Goal: Task Accomplishment & Management: Manage account settings

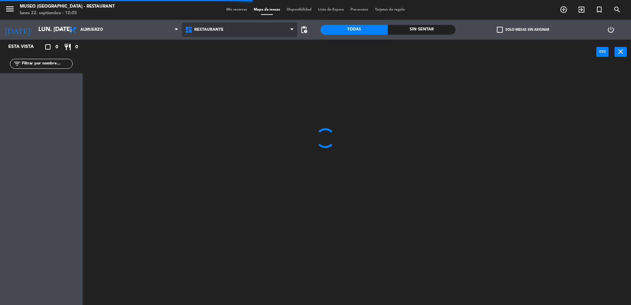
click at [233, 29] on span "Restaurante" at bounding box center [240, 29] width 116 height 15
click at [251, 58] on ng-component "menu [GEOGRAPHIC_DATA] - Restaurant lunes 22. septiembre - 12:05 Mis reservas M…" at bounding box center [315, 153] width 631 height 306
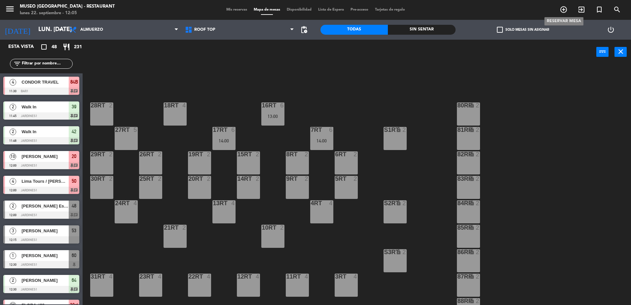
click at [562, 7] on icon "add_circle_outline" at bounding box center [563, 10] width 8 height 8
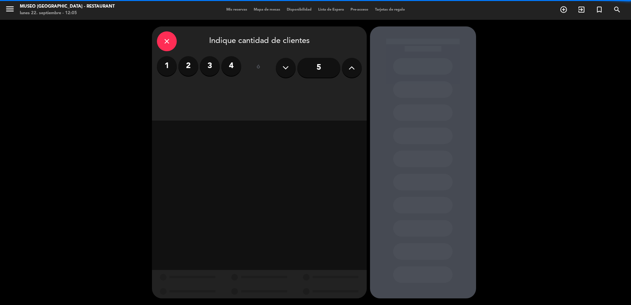
click at [188, 74] on label "2" at bounding box center [188, 66] width 20 height 20
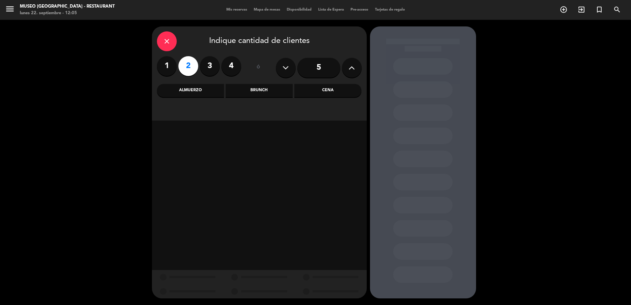
click at [201, 93] on div "Almuerzo" at bounding box center [190, 90] width 67 height 13
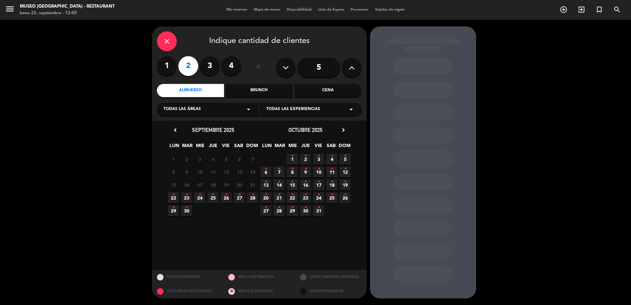
click at [170, 198] on span "22 •" at bounding box center [173, 197] width 11 height 11
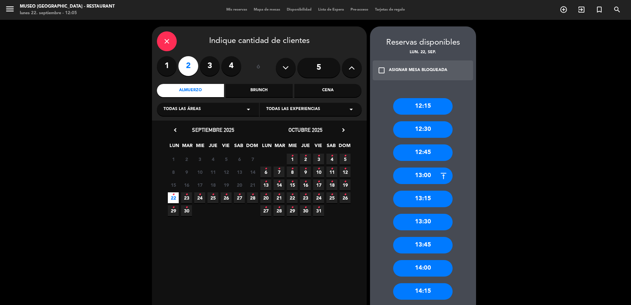
click at [429, 118] on div "12:15 12:30 12:45 13:00 13:15 13:30 13:45 14:00 14:15 14:30 14:45 15:00 15:15 1…" at bounding box center [423, 299] width 106 height 429
click at [431, 126] on div "12:30" at bounding box center [422, 129] width 59 height 17
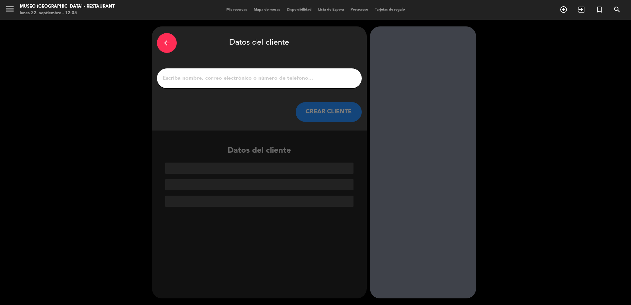
click at [264, 75] on input "1" at bounding box center [259, 78] width 195 height 9
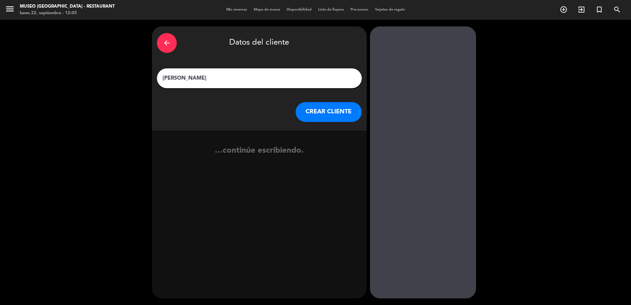
type input "[PERSON_NAME]"
click at [335, 128] on div "arrow_back Datos del cliente [PERSON_NAME] [PERSON_NAME] CLIENTE" at bounding box center [259, 78] width 215 height 104
click at [323, 111] on button "CREAR CLIENTE" at bounding box center [329, 112] width 66 height 20
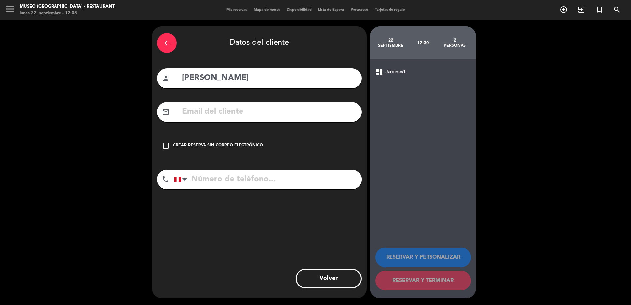
click at [160, 145] on div "check_box_outline_blank Crear reserva sin correo electrónico" at bounding box center [259, 146] width 205 height 20
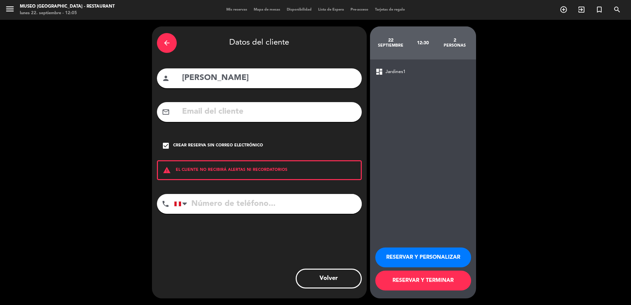
click at [412, 258] on button "RESERVAR Y PERSONALIZAR" at bounding box center [423, 257] width 96 height 20
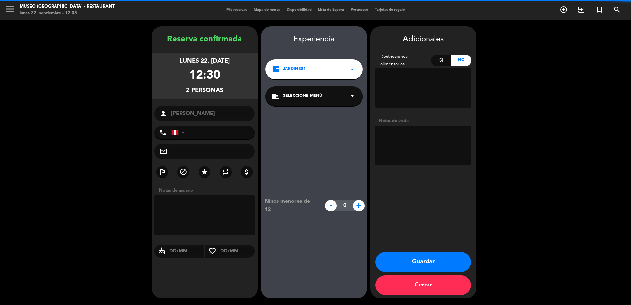
click at [318, 101] on div "chrome_reader_mode Seleccione Menú arrow_drop_down" at bounding box center [313, 96] width 97 height 20
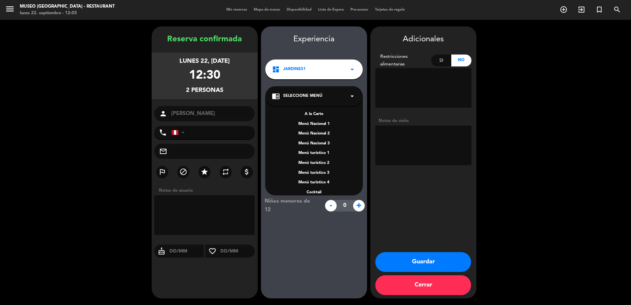
click at [311, 112] on div "A la Carte" at bounding box center [314, 114] width 84 height 7
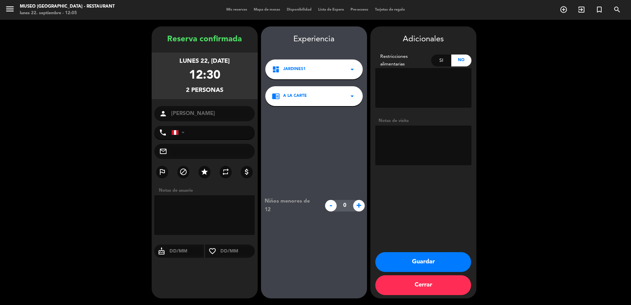
click at [441, 258] on button "Guardar" at bounding box center [423, 262] width 96 height 20
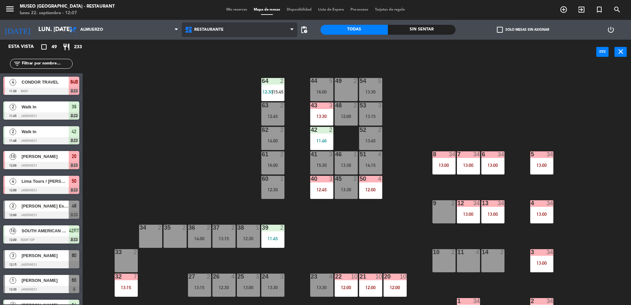
click at [267, 33] on span "Restaurante" at bounding box center [240, 29] width 116 height 15
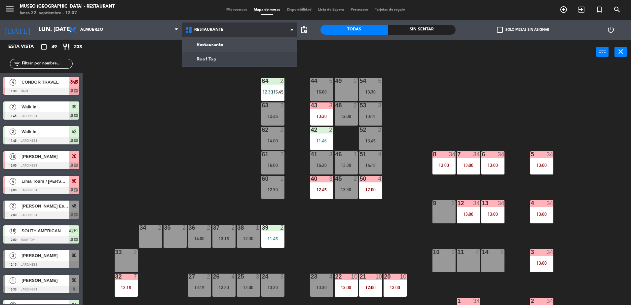
click at [275, 57] on ng-component "menu [GEOGRAPHIC_DATA] - Restaurant lunes 22. septiembre - 12:07 Mis reservas M…" at bounding box center [315, 153] width 631 height 306
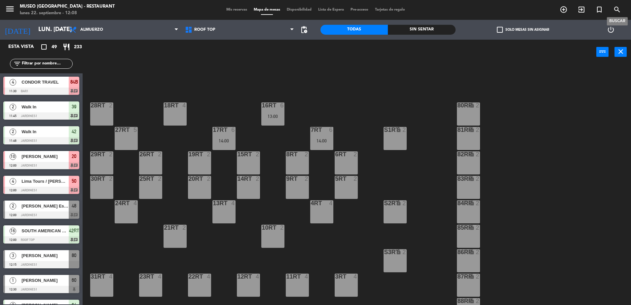
click at [616, 7] on icon "search" at bounding box center [617, 10] width 8 height 8
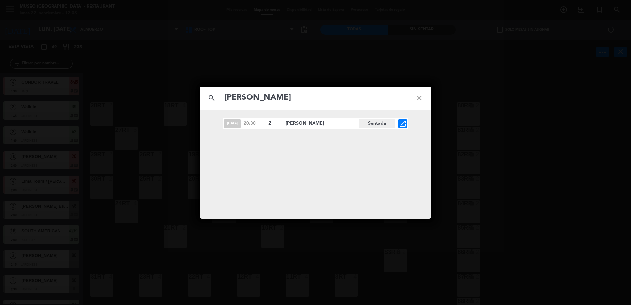
type input "[PERSON_NAME]"
click at [396, 126] on div "[DATE] 20:30 2 [PERSON_NAME] open_in_new" at bounding box center [315, 123] width 185 height 11
click at [400, 124] on icon "open_in_new" at bounding box center [403, 124] width 8 height 8
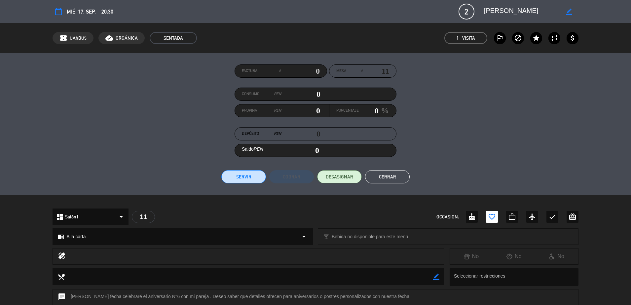
click at [382, 175] on button "Cerrar" at bounding box center [387, 176] width 45 height 13
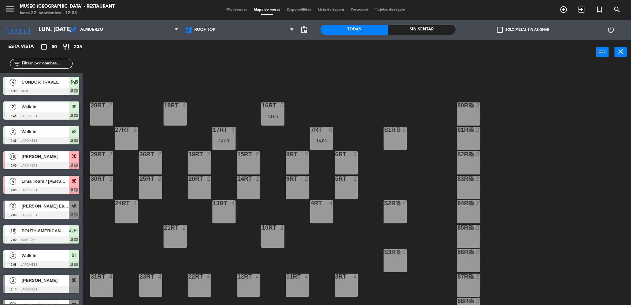
scroll to position [259, 0]
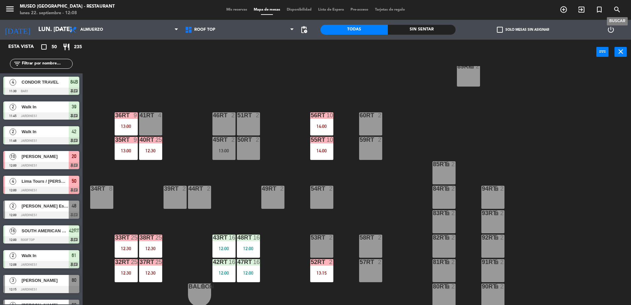
click at [613, 10] on icon "search" at bounding box center [617, 10] width 8 height 8
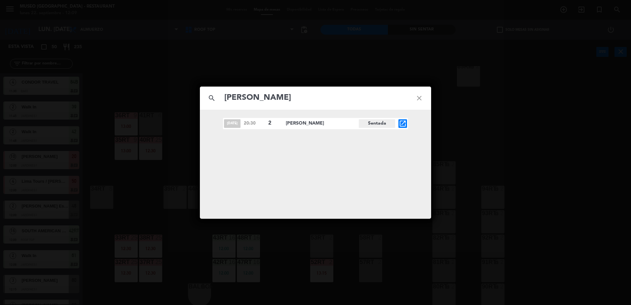
type input "[PERSON_NAME]"
click at [404, 126] on icon "open_in_new" at bounding box center [403, 124] width 8 height 8
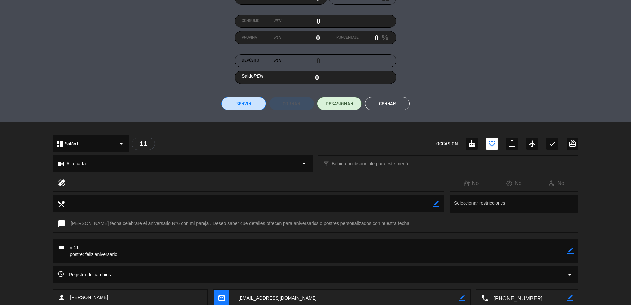
scroll to position [114, 0]
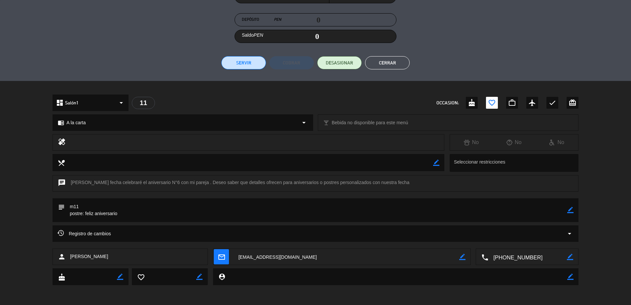
click at [560, 235] on div "Registro de cambios arrow_drop_down" at bounding box center [315, 233] width 516 height 8
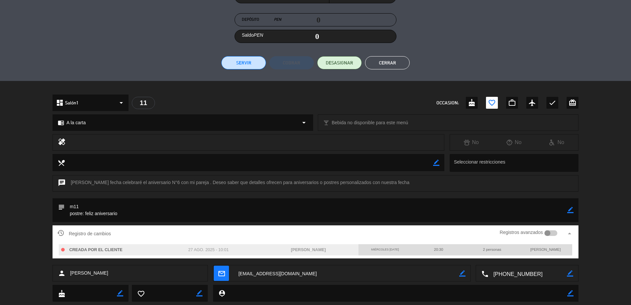
scroll to position [130, 0]
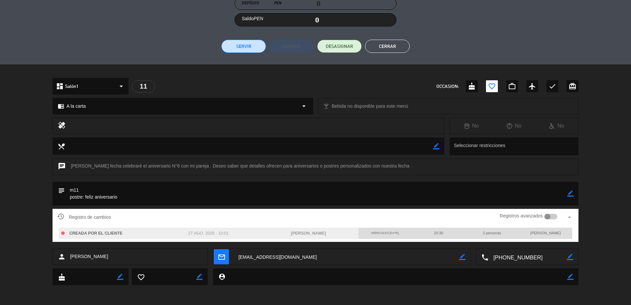
click at [408, 179] on div "chat Esa fecha celebraré el aniversario N°6 con mi pareja . Deseo saber que det…" at bounding box center [315, 169] width 631 height 23
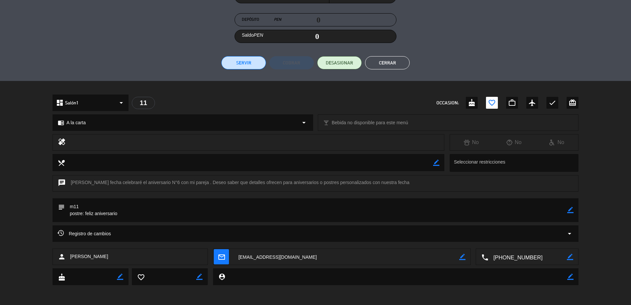
scroll to position [114, 0]
click at [567, 208] on icon "border_color" at bounding box center [570, 210] width 6 height 6
click at [567, 208] on icon at bounding box center [570, 210] width 6 height 6
click at [404, 65] on button "Cerrar" at bounding box center [387, 62] width 45 height 13
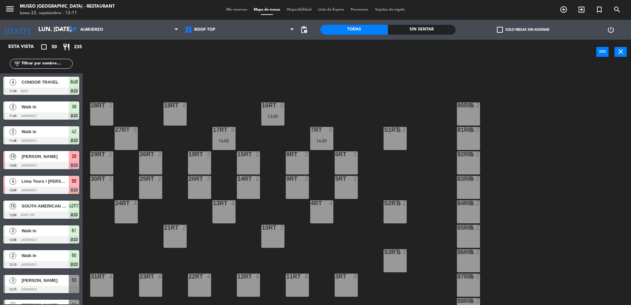
scroll to position [259, 0]
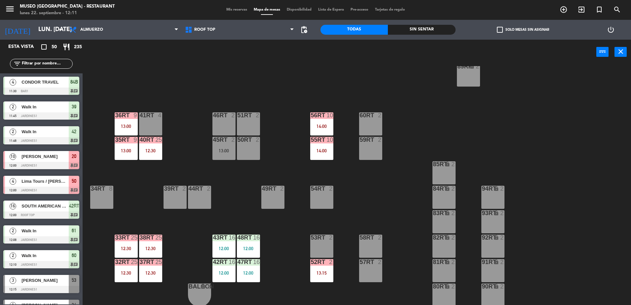
click at [367, 144] on div "59RT 2" at bounding box center [370, 148] width 23 height 23
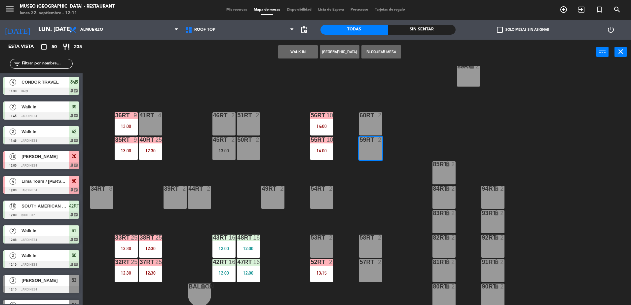
click at [283, 260] on div "18RT 4 16RT 6 13:00 28RT 2 80RR lock 2 27RT 5 7RT 6 14:00 S1RT lock 2 17RT 6 14…" at bounding box center [360, 186] width 542 height 240
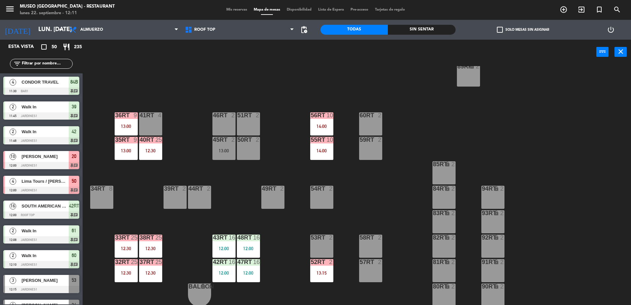
click at [247, 245] on div "48RT 16 12:00" at bounding box center [248, 245] width 23 height 23
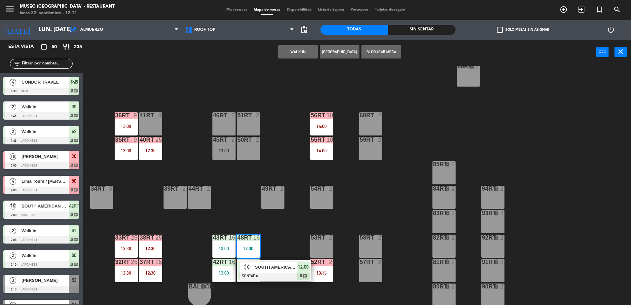
click at [282, 267] on span "SOUTH AMERICAN DMC" at bounding box center [276, 266] width 42 height 7
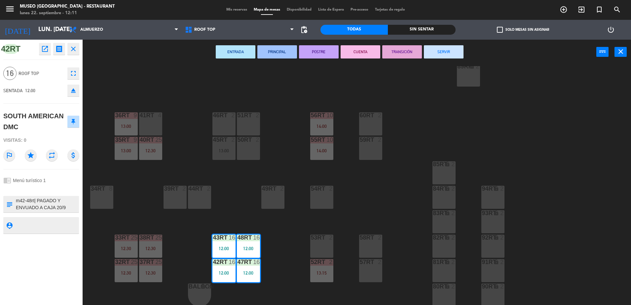
click at [215, 188] on div "2" at bounding box center [210, 189] width 11 height 6
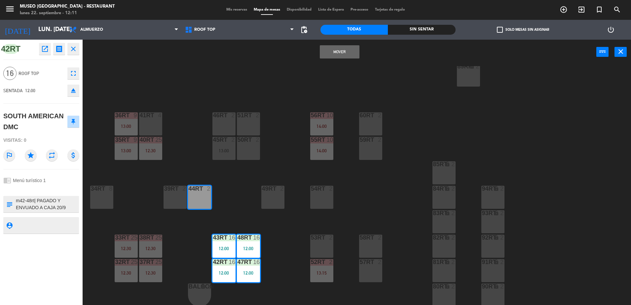
click at [244, 190] on div "18RT 4 16RT 6 13:00 28RT 2 80RR lock 2 27RT 5 7RT 6 14:00 S1RT lock 2 17RT 6 14…" at bounding box center [360, 186] width 542 height 240
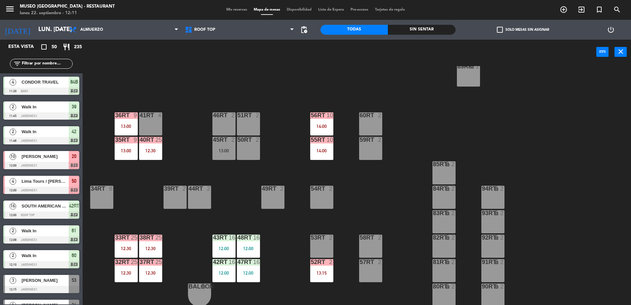
click at [369, 236] on div at bounding box center [370, 237] width 11 height 6
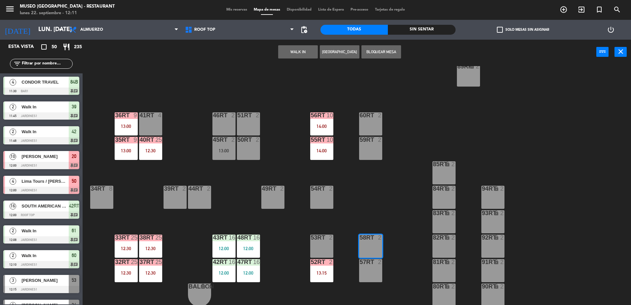
click at [291, 51] on button "WALK IN" at bounding box center [298, 51] width 40 height 13
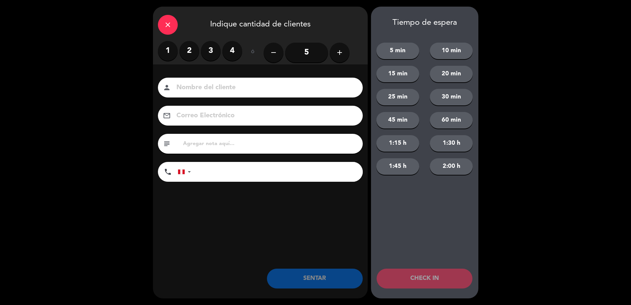
click at [186, 55] on label "2" at bounding box center [189, 51] width 20 height 20
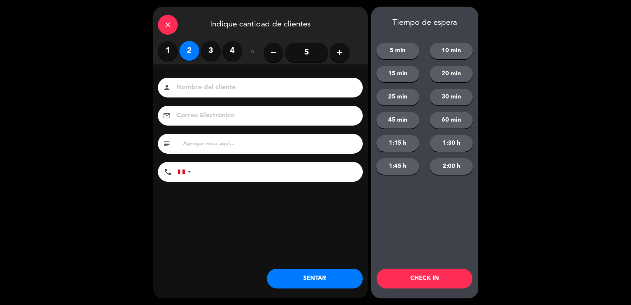
click at [214, 88] on input at bounding box center [265, 88] width 178 height 12
type input "w"
type input "walk in-[GEOGRAPHIC_DATA]"
click at [237, 186] on div "Nombre del cliente person walk in-[GEOGRAPHIC_DATA][PERSON_NAME] Electrónico em…" at bounding box center [260, 140] width 215 height 152
click at [222, 167] on input "tel" at bounding box center [279, 172] width 165 height 20
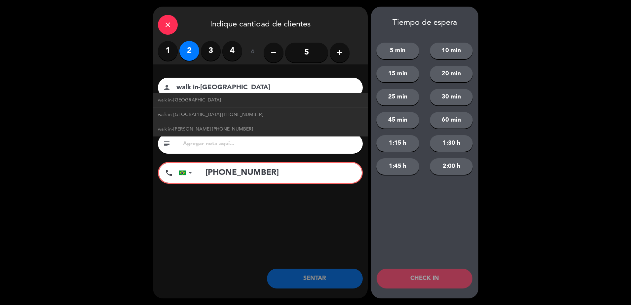
click at [262, 174] on input "[PHONE_NUMBER]" at bounding box center [279, 173] width 163 height 20
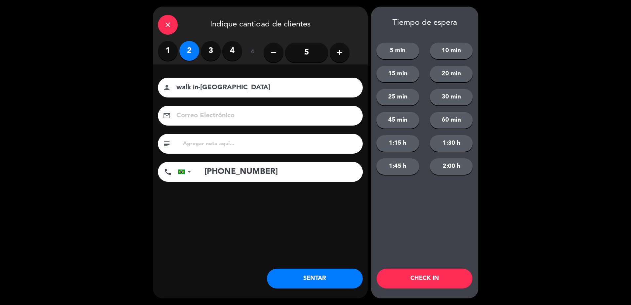
type input "[PHONE_NUMBER]"
click at [319, 276] on button "SENTAR" at bounding box center [315, 278] width 96 height 20
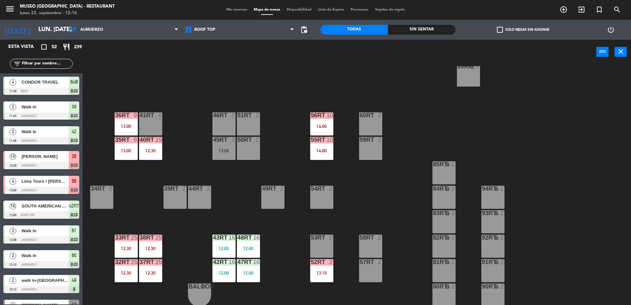
click at [60, 62] on input "text" at bounding box center [46, 63] width 51 height 7
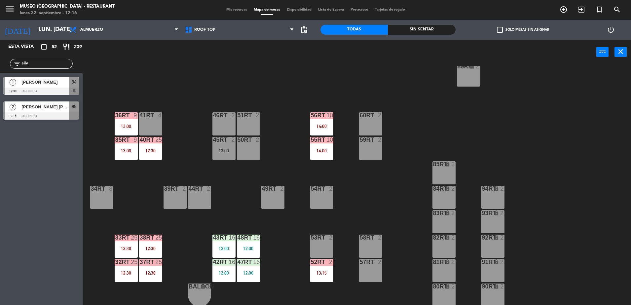
type input "silv"
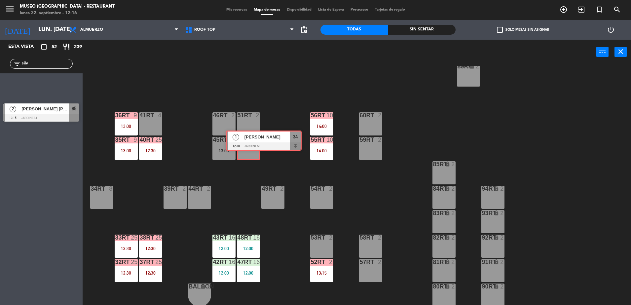
drag, startPoint x: 16, startPoint y: 87, endPoint x: 238, endPoint y: 142, distance: 228.9
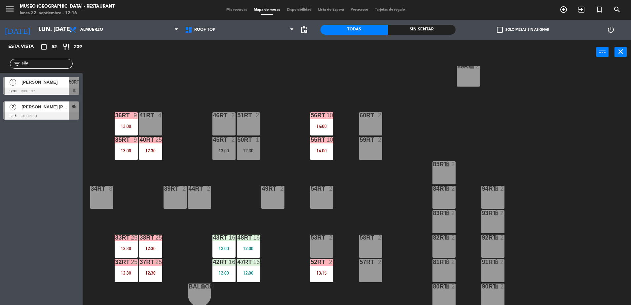
click at [276, 136] on div "18RT 4 16RT 6 13:00 28RT 2 80RR lock 2 27RT 5 7RT 6 14:00 S1RT lock 2 17RT 6 14…" at bounding box center [360, 186] width 542 height 240
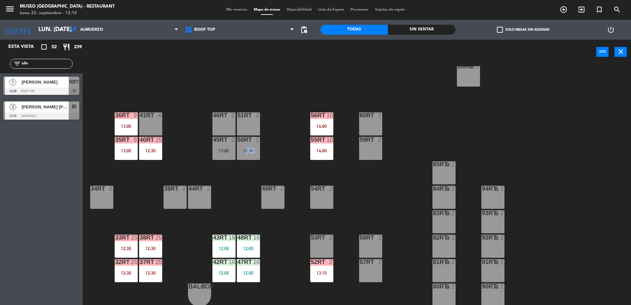
click at [276, 136] on div "18RT 4 16RT 6 13:00 28RT 2 80RR lock 2 27RT 5 7RT 6 14:00 S1RT lock 2 17RT 6 14…" at bounding box center [360, 186] width 542 height 240
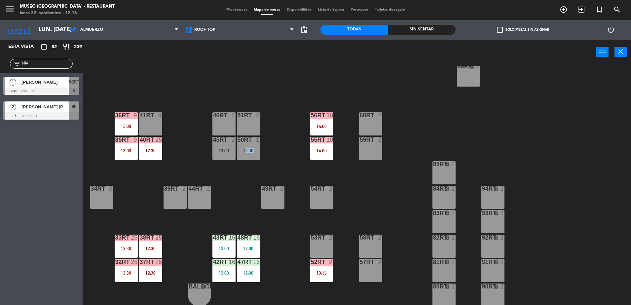
click at [276, 136] on div "18RT 4 16RT 6 13:00 28RT 2 80RR lock 2 27RT 5 7RT 6 14:00 S1RT lock 2 17RT 6 14…" at bounding box center [360, 186] width 542 height 240
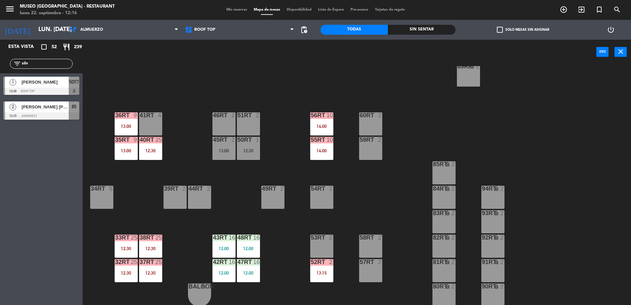
click at [276, 136] on div "18RT 4 16RT 6 13:00 28RT 2 80RR lock 2 27RT 5 7RT 6 14:00 S1RT lock 2 17RT 6 14…" at bounding box center [360, 186] width 542 height 240
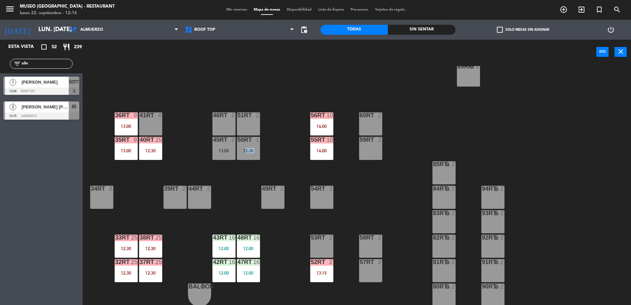
click at [251, 154] on div "50RT 1 12:30" at bounding box center [248, 148] width 23 height 23
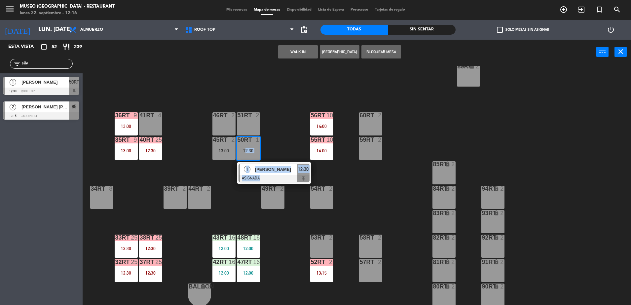
click at [276, 171] on span "[PERSON_NAME]" at bounding box center [276, 169] width 42 height 7
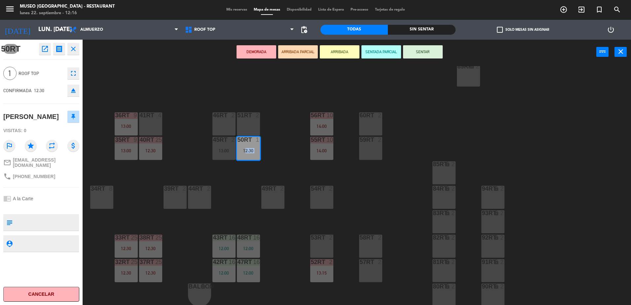
click at [288, 48] on button "ARRIBADA PARCIAL" at bounding box center [298, 51] width 40 height 13
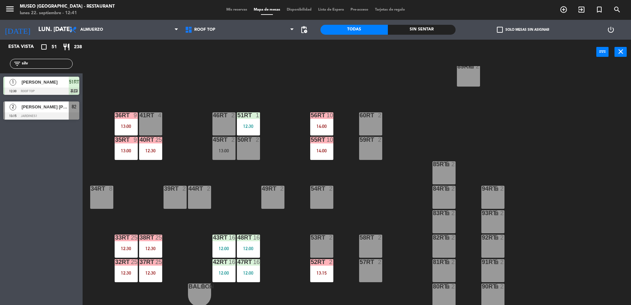
drag, startPoint x: 31, startPoint y: 66, endPoint x: 2, endPoint y: 64, distance: 29.5
click at [2, 64] on div "filter_list silv" at bounding box center [41, 63] width 83 height 19
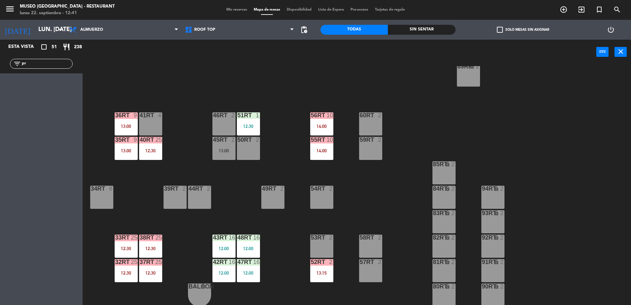
type input "p"
type input "c"
type input "p"
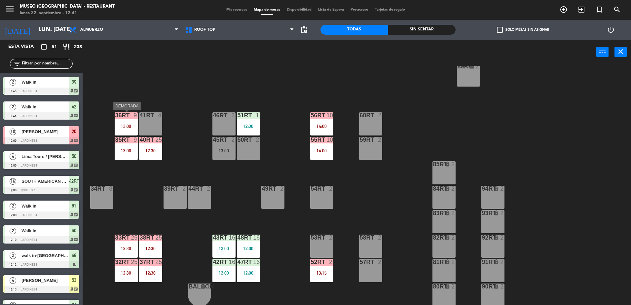
click at [127, 121] on div "36rt 9 13:00" at bounding box center [126, 123] width 23 height 23
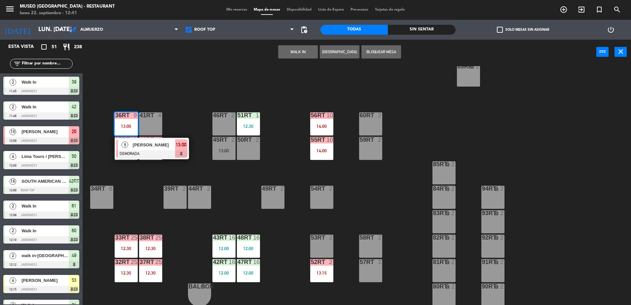
click at [141, 142] on span "[PERSON_NAME]" at bounding box center [154, 144] width 42 height 7
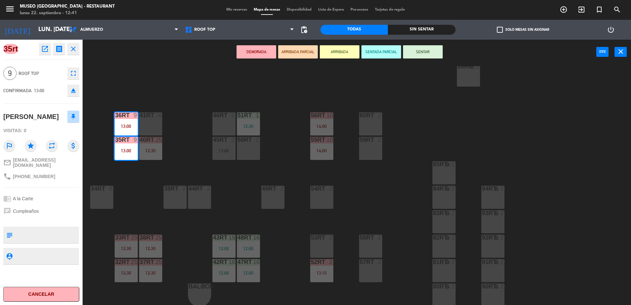
click at [135, 192] on div "18RT 6 14:00 16RT 6 13:00 28RT 2 80RR lock 2 27RT 5 7RT 5 S1RT lock 2 17RT 6 14…" at bounding box center [360, 186] width 542 height 240
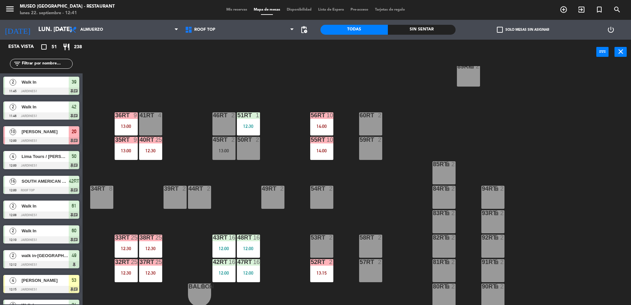
scroll to position [2, 0]
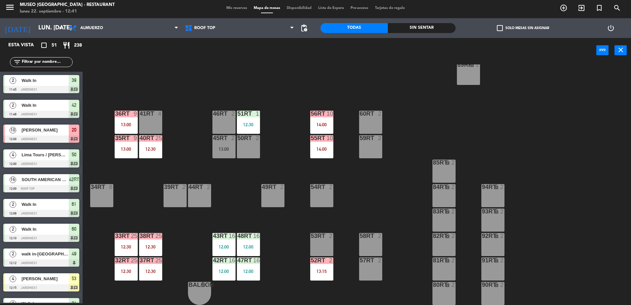
click at [133, 250] on div "33rt 25 12:30" at bounding box center [126, 244] width 23 height 23
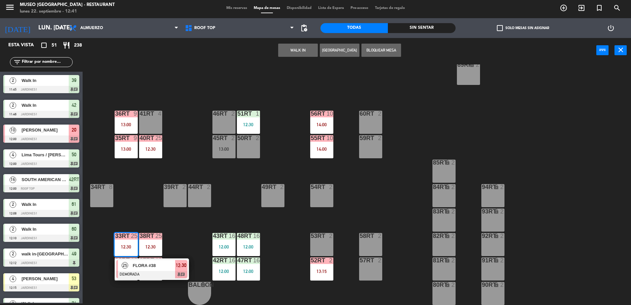
click at [153, 275] on div at bounding box center [151, 274] width 71 height 7
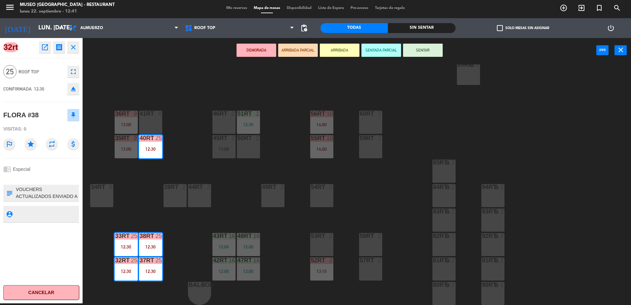
click at [192, 166] on div "18RT 6 14:00 16RT 6 13:00 28RT 2 80RR lock 2 27RT 5 7RT 5 S1RT lock 2 17RT 6 14…" at bounding box center [360, 184] width 542 height 240
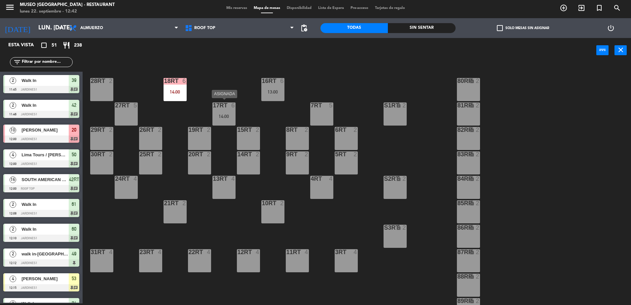
scroll to position [26, 0]
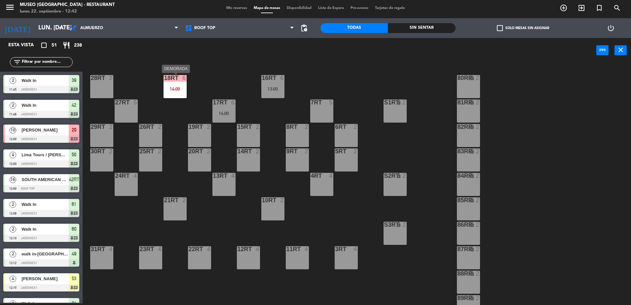
click at [173, 82] on div "18RT 6 14:00" at bounding box center [174, 86] width 23 height 23
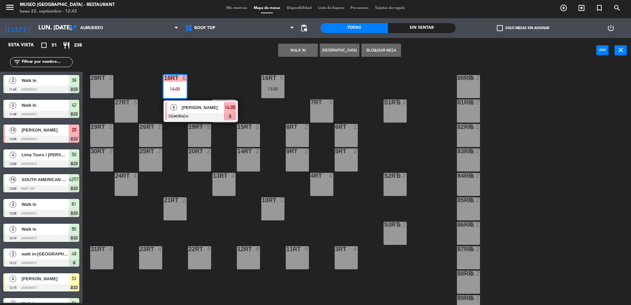
click at [248, 228] on div "18RT 6 14:00 6 [PERSON_NAME] DEMORADA 14:00 16RT 6 13:00 28RT 2 80RR lock 2 27R…" at bounding box center [360, 184] width 542 height 240
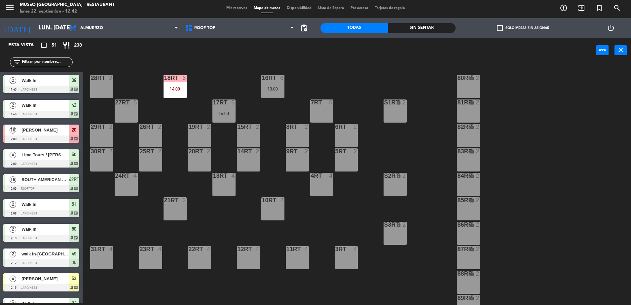
scroll to position [259, 0]
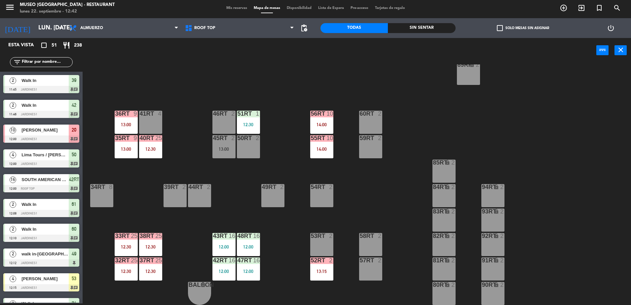
click at [142, 251] on div "38rt 25 12:30" at bounding box center [150, 244] width 23 height 23
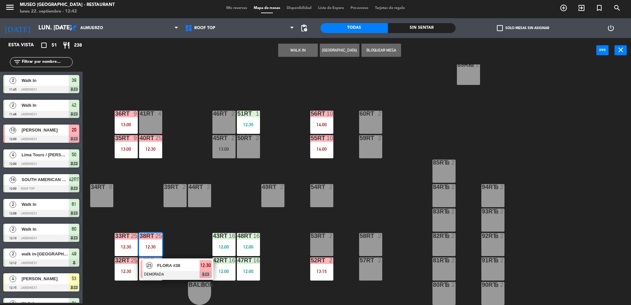
click at [168, 266] on span "FLORA #38" at bounding box center [178, 265] width 42 height 7
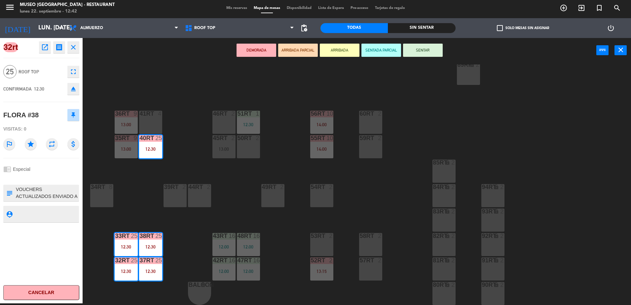
click at [47, 43] on icon "open_in_new" at bounding box center [45, 47] width 8 height 8
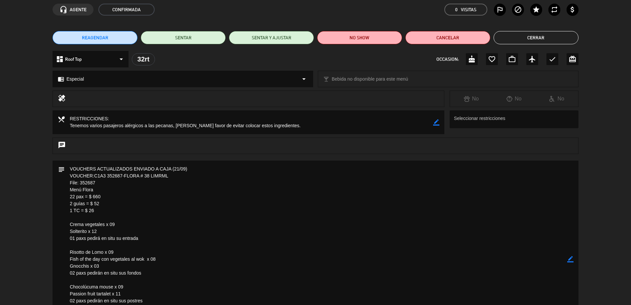
scroll to position [0, 0]
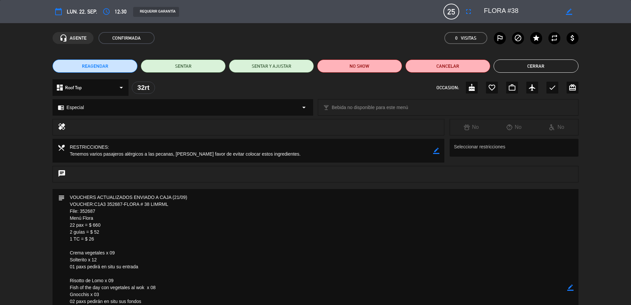
click at [539, 60] on button "Cerrar" at bounding box center [535, 65] width 85 height 13
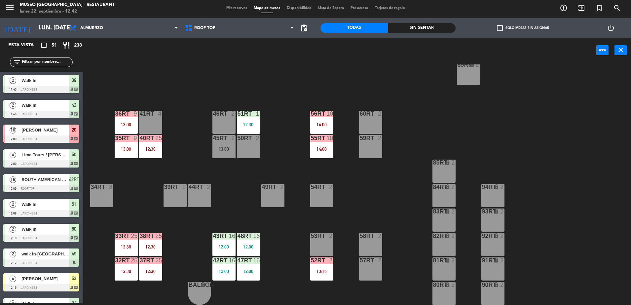
scroll to position [2, 0]
click at [248, 236] on div at bounding box center [248, 236] width 11 height 6
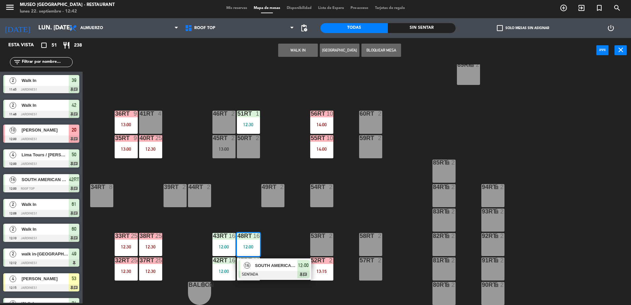
click at [271, 269] on div "SOUTH AMERICAN DMC" at bounding box center [275, 265] width 43 height 11
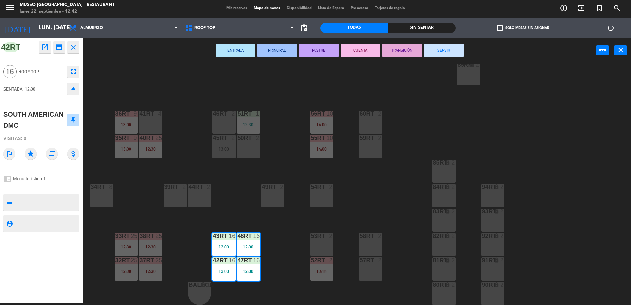
scroll to position [180, 0]
click at [200, 157] on div "18RT 6 14:00 16RT 6 13:00 28RT 2 80RR lock 2 27RT 5 7RT 5 S1RT lock 2 17RT 6 14…" at bounding box center [360, 184] width 542 height 240
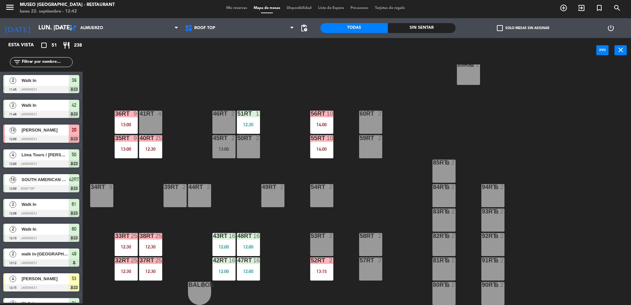
click at [338, 117] on div "18RT 6 14:00 16RT 6 13:00 28RT 2 80RR lock 2 27RT 5 7RT 5 S1RT lock 2 17RT 6 14…" at bounding box center [360, 184] width 542 height 240
click at [318, 122] on div "14:00" at bounding box center [321, 124] width 23 height 5
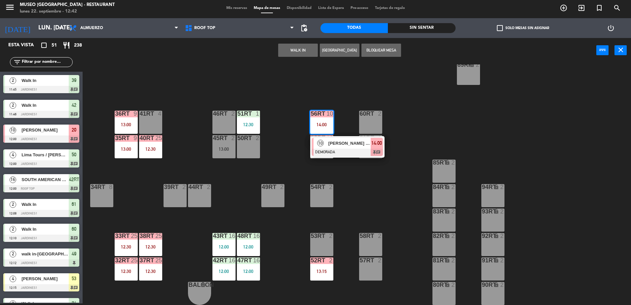
click at [348, 151] on div at bounding box center [347, 152] width 71 height 7
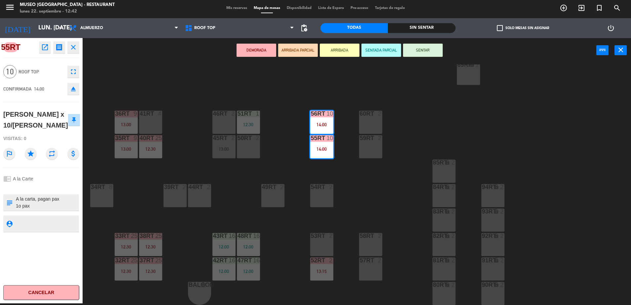
scroll to position [42, 0]
click at [152, 208] on div "18RT 6 14:00 16RT 6 13:00 28RT 2 80RR lock 2 27RT 5 7RT 5 S1RT lock 2 17RT 6 14…" at bounding box center [360, 184] width 542 height 240
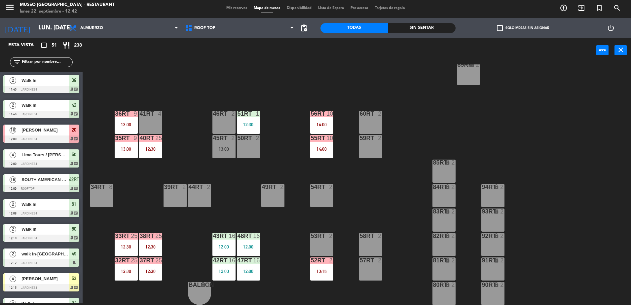
scroll to position [197, 0]
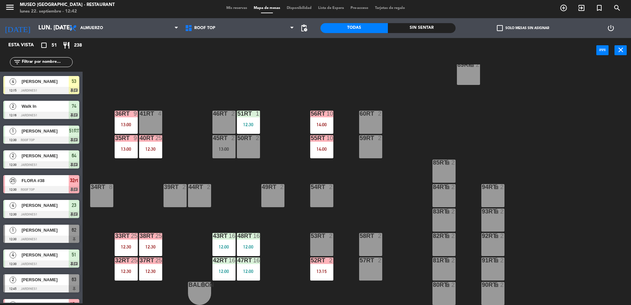
click at [154, 150] on div "12:30" at bounding box center [150, 149] width 23 height 5
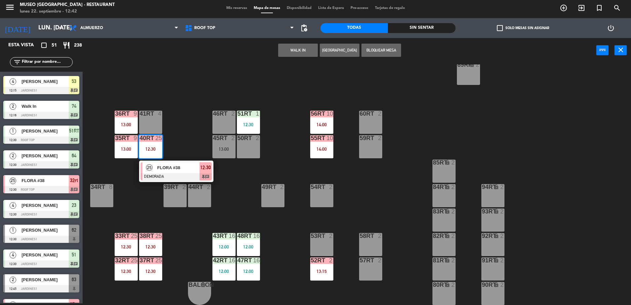
click at [181, 170] on span "FLORA #38" at bounding box center [178, 167] width 42 height 7
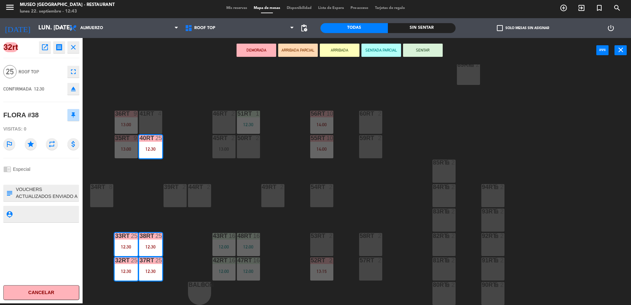
click at [273, 149] on div "18RT 6 14:00 16RT 6 13:00 28RT 2 80RR lock 2 27RT 5 7RT 5 S1RT lock 2 17RT 6 14…" at bounding box center [360, 184] width 542 height 240
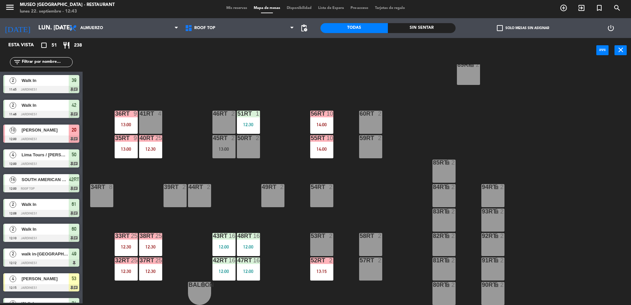
scroll to position [2, 0]
click at [150, 243] on div "38rt 25 12:30" at bounding box center [150, 244] width 23 height 23
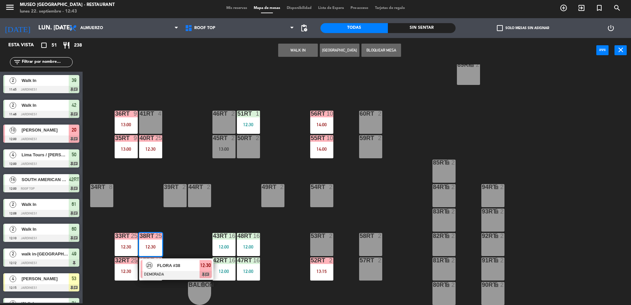
click at [181, 271] on div at bounding box center [176, 274] width 71 height 7
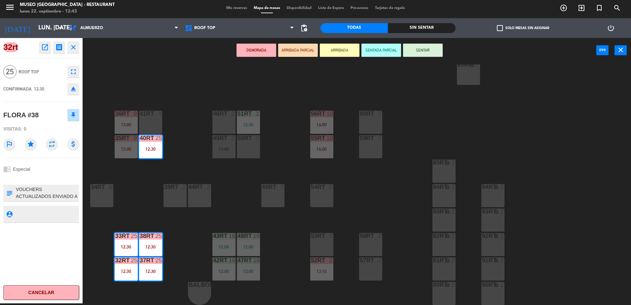
click at [46, 44] on icon "open_in_new" at bounding box center [45, 47] width 8 height 8
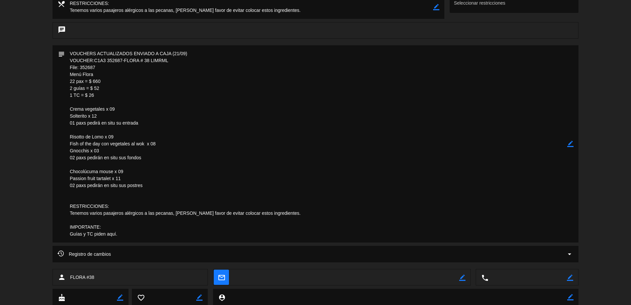
scroll to position [0, 0]
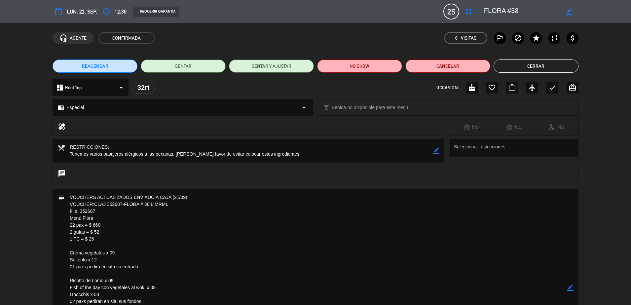
click at [522, 72] on button "Cerrar" at bounding box center [535, 65] width 85 height 13
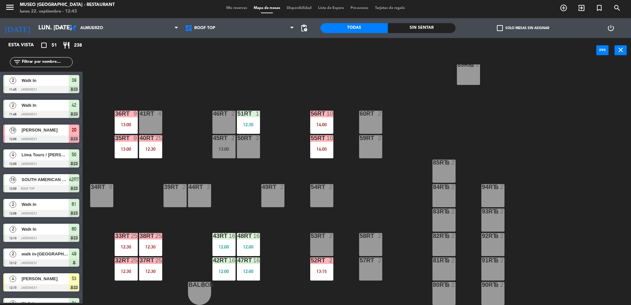
scroll to position [2, 0]
click at [324, 148] on div "14:00" at bounding box center [321, 149] width 23 height 5
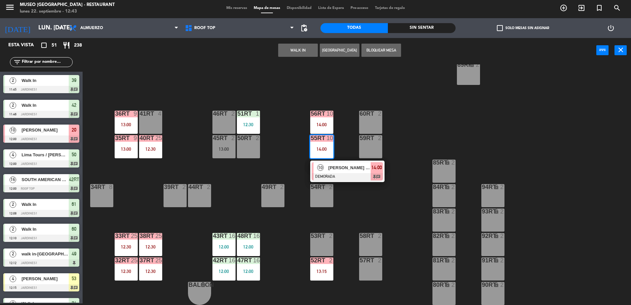
click at [354, 167] on span "[PERSON_NAME] x 10/[PERSON_NAME]" at bounding box center [349, 167] width 42 height 7
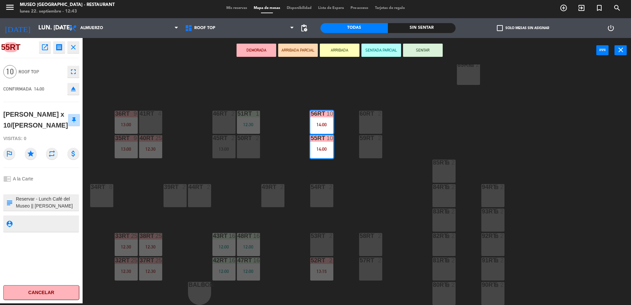
click at [45, 43] on button "open_in_new" at bounding box center [45, 47] width 12 height 12
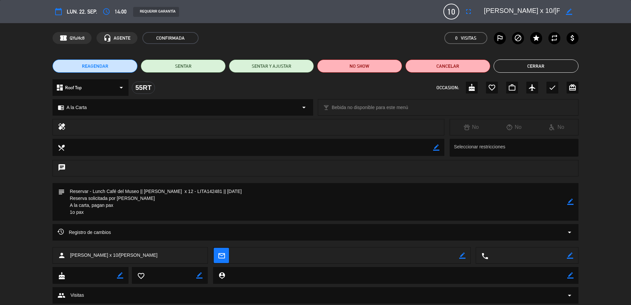
click at [536, 63] on button "Cerrar" at bounding box center [535, 65] width 85 height 13
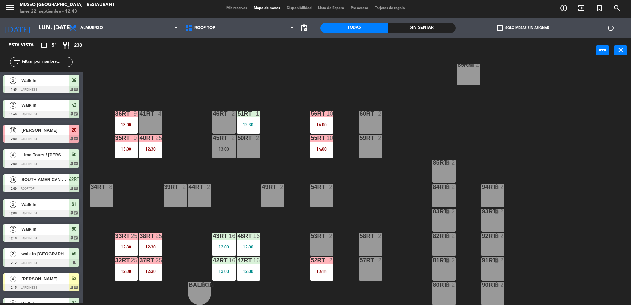
scroll to position [197, 0]
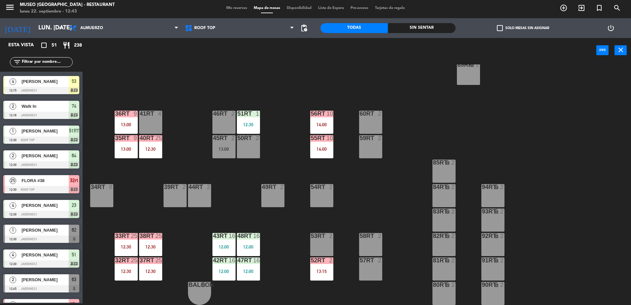
click at [312, 279] on div "52RT 2 13:15" at bounding box center [321, 268] width 23 height 23
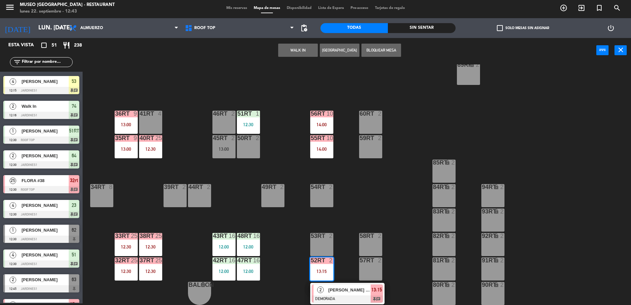
click at [352, 294] on div "[PERSON_NAME] (Museo)" at bounding box center [349, 289] width 43 height 11
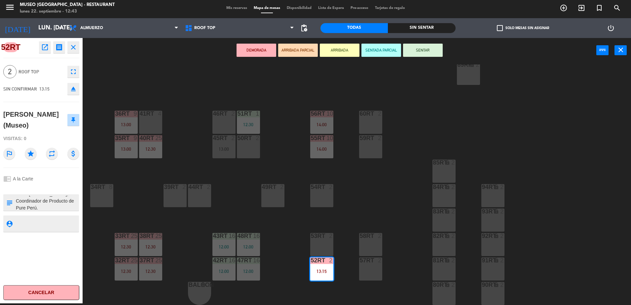
scroll to position [28, 0]
click at [247, 213] on div "18RT 6 14:00 16RT 6 13:00 28RT 2 80RR lock 2 27RT 5 7RT 5 S1RT lock 2 17RT 6 14…" at bounding box center [360, 184] width 542 height 240
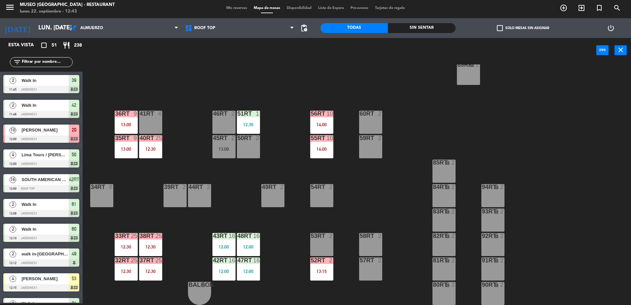
scroll to position [2, 0]
click at [250, 243] on div "48RT 16 12:00" at bounding box center [248, 244] width 23 height 23
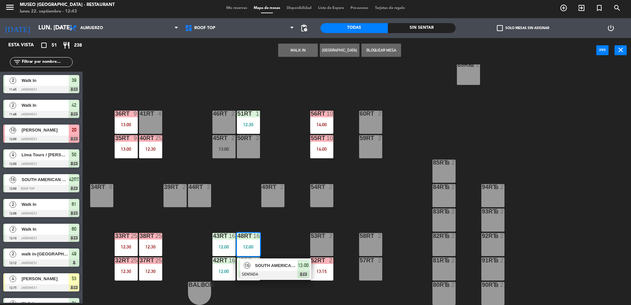
click at [276, 261] on div "SOUTH AMERICAN DMC" at bounding box center [275, 265] width 43 height 11
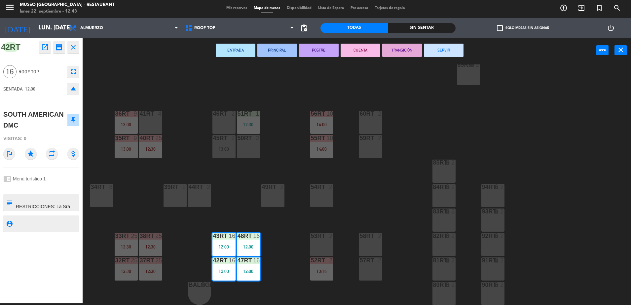
scroll to position [180, 0]
click at [46, 48] on icon "open_in_new" at bounding box center [45, 47] width 8 height 8
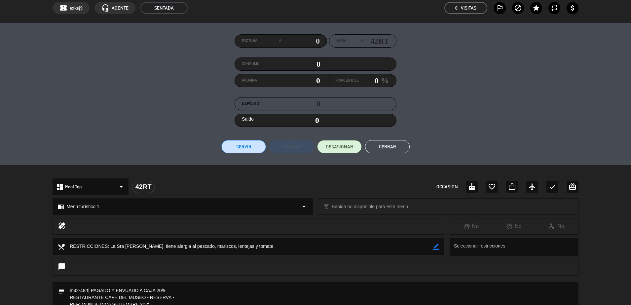
scroll to position [0, 0]
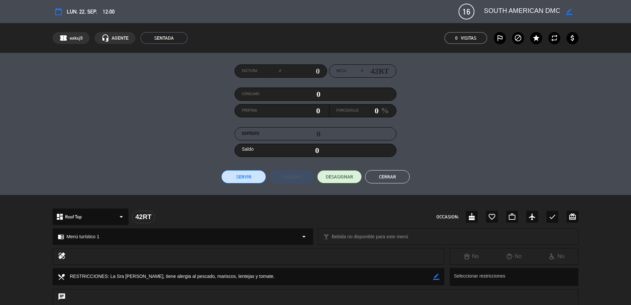
click at [390, 170] on button "Cerrar" at bounding box center [387, 176] width 45 height 13
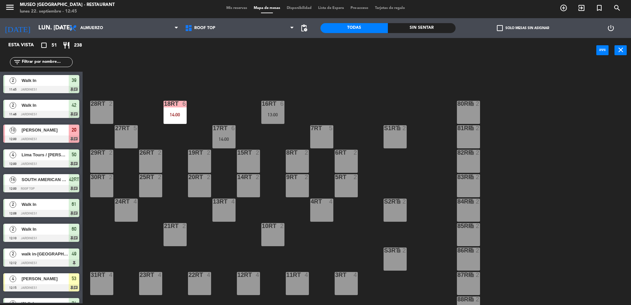
scroll to position [259, 0]
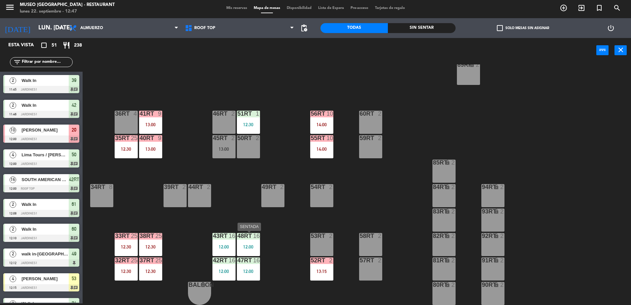
click at [245, 233] on div at bounding box center [248, 236] width 11 height 6
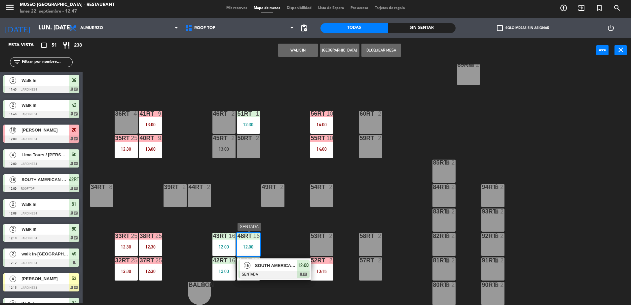
click at [271, 265] on span "SOUTH AMERICAN DMC" at bounding box center [276, 265] width 42 height 7
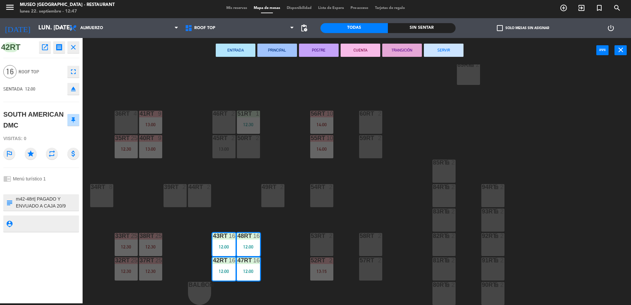
click at [234, 202] on div "18RT 6 14:00 16RT 6 13:00 28RT 2 80RR lock 2 27RT 5 7RT 5 S1RT lock 2 17RT 6 14…" at bounding box center [360, 184] width 542 height 240
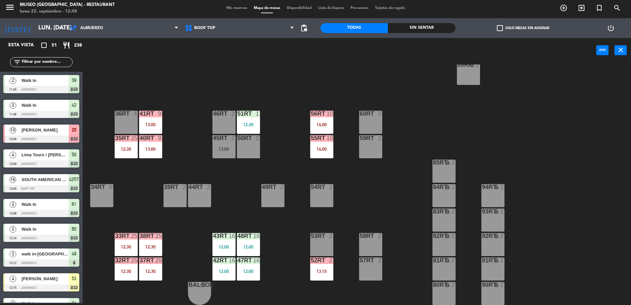
click at [451, 179] on div "85RT lock 2" at bounding box center [443, 170] width 23 height 23
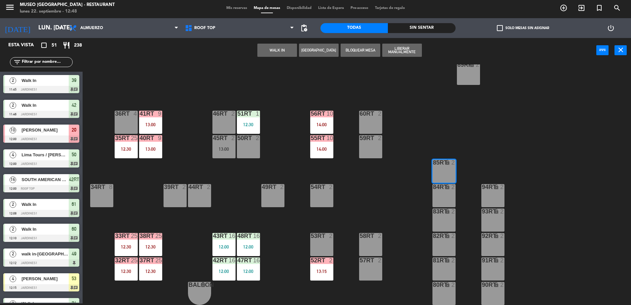
click at [279, 50] on button "WALK IN" at bounding box center [277, 50] width 40 height 13
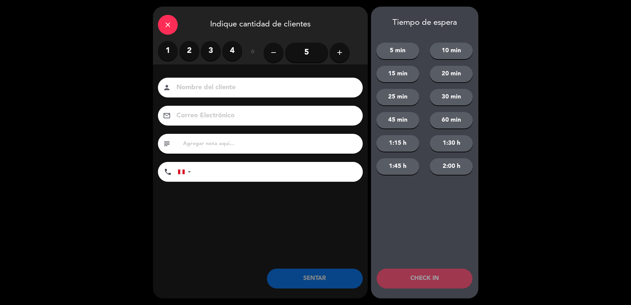
click at [307, 48] on input "5" at bounding box center [306, 53] width 43 height 20
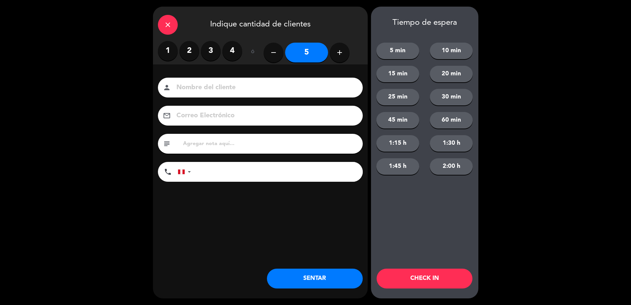
click at [220, 87] on input at bounding box center [265, 88] width 178 height 12
type input "walk in-[PERSON_NAME]"
click at [315, 285] on button "SENTAR" at bounding box center [315, 278] width 96 height 20
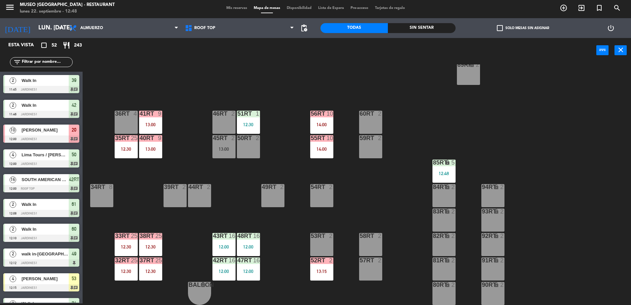
click at [324, 125] on div "14:00" at bounding box center [321, 124] width 23 height 5
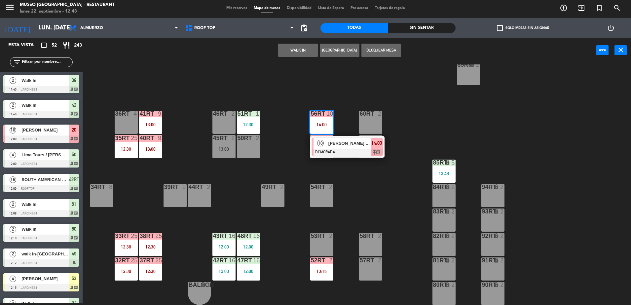
click at [346, 142] on span "[PERSON_NAME] x 10/[PERSON_NAME]" at bounding box center [349, 143] width 42 height 7
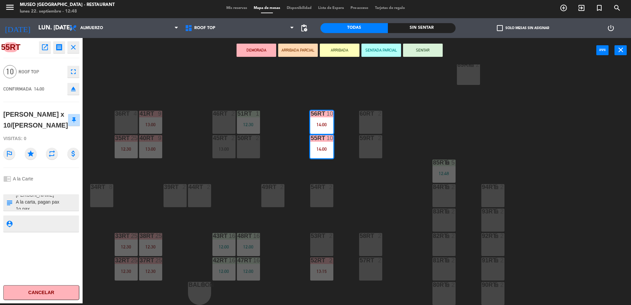
scroll to position [0, 0]
click at [201, 152] on div "18RT 6 14:00 16RT 6 13:00 28RT 2 80RR lock 2 27RT 5 7RT 5 S1RT lock 2 17RT 6 14…" at bounding box center [360, 184] width 542 height 240
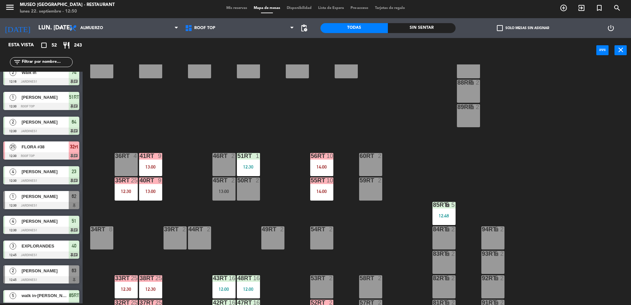
scroll to position [259, 0]
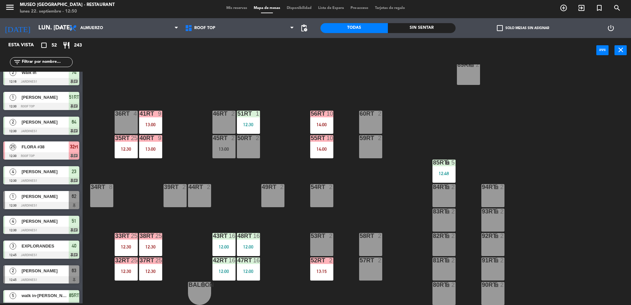
click at [369, 154] on div "59RT 2" at bounding box center [370, 146] width 23 height 23
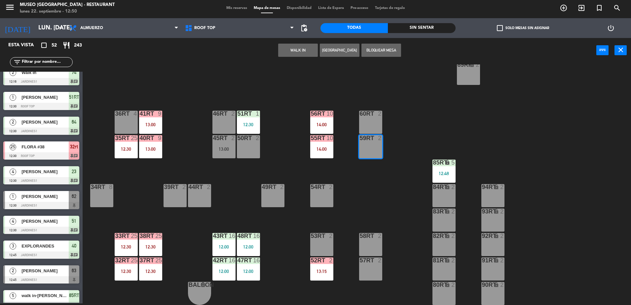
click at [299, 48] on button "WALK IN" at bounding box center [298, 50] width 40 height 13
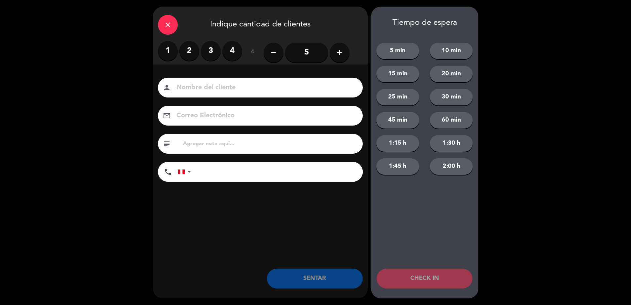
click at [189, 47] on label "2" at bounding box center [189, 51] width 20 height 20
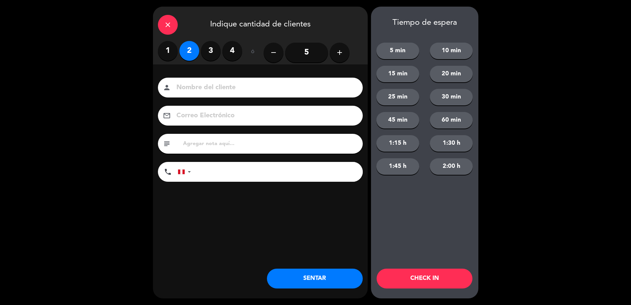
click at [221, 91] on input at bounding box center [265, 88] width 178 height 12
type input "walk in-fiorela"
click at [207, 172] on input "tel" at bounding box center [279, 172] width 165 height 20
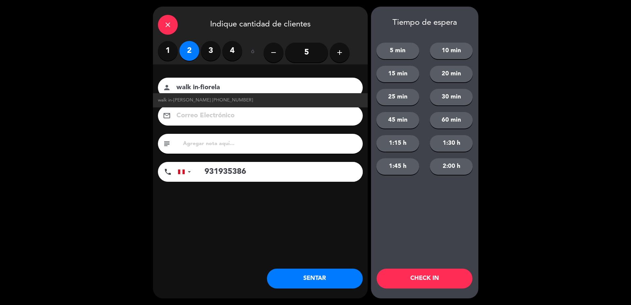
type input "931935386"
click at [325, 276] on button "SENTAR" at bounding box center [315, 278] width 96 height 20
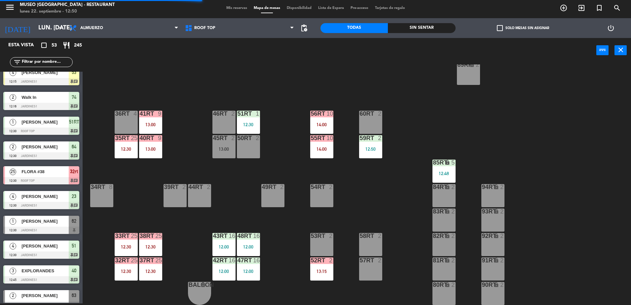
scroll to position [0, 0]
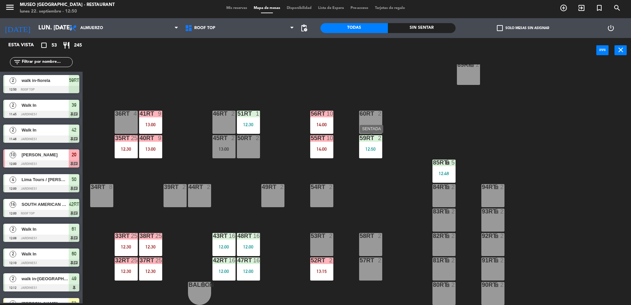
click at [360, 140] on div "59RT" at bounding box center [360, 138] width 0 height 6
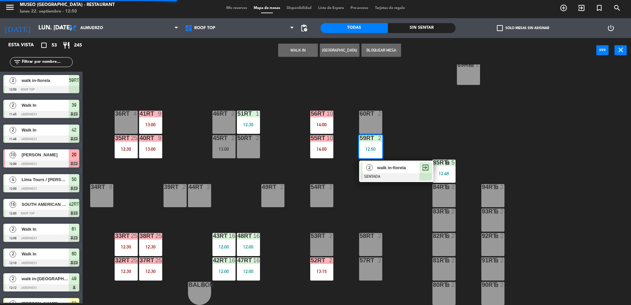
click at [378, 213] on div "18RT 6 14:00 16RT 6 13:00 28RT 2 80RR lock 2 27RT 5 7RT 5 S1RT lock 2 17RT 6 14…" at bounding box center [360, 184] width 542 height 240
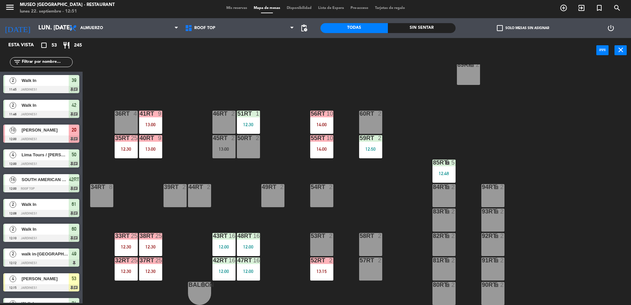
click at [433, 171] on div "12:48" at bounding box center [443, 173] width 23 height 5
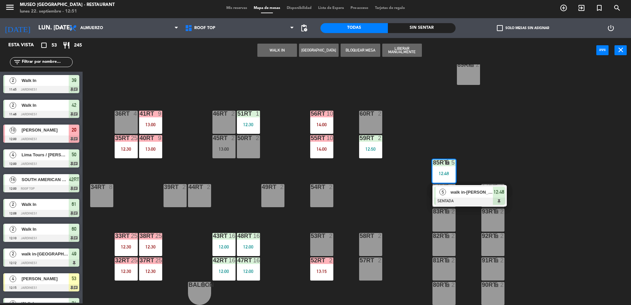
click at [463, 192] on span "walk in-[PERSON_NAME]" at bounding box center [471, 192] width 42 height 7
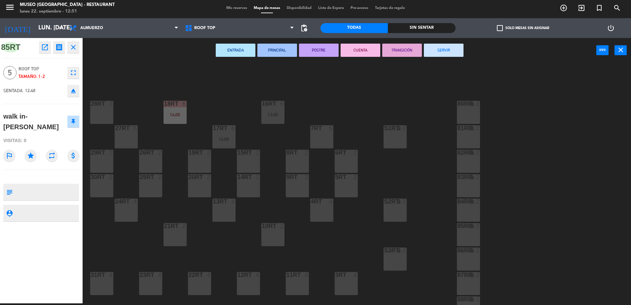
click at [176, 70] on div "18RT 6 14:00 16RT 6 13:00 28RT 2 80RR lock 2 27RT 5 7RT 5 S1RT lock 2 17RT 6 14…" at bounding box center [360, 184] width 542 height 240
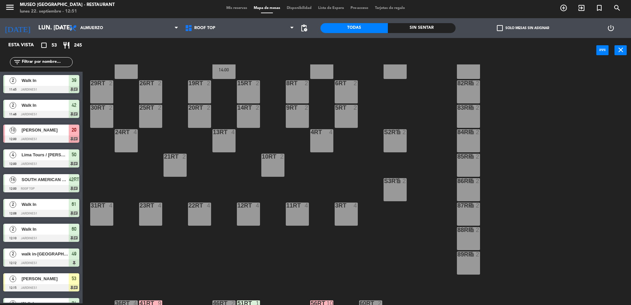
scroll to position [71, 0]
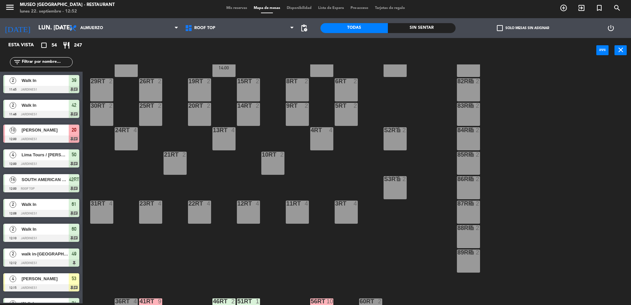
click at [319, 168] on div "18RT 6 14:00 16RT 6 13:00 28RT 2 80RR lock 2 27RT 5 7RT 5 S1RT lock 2 17RT 6 14…" at bounding box center [360, 184] width 542 height 240
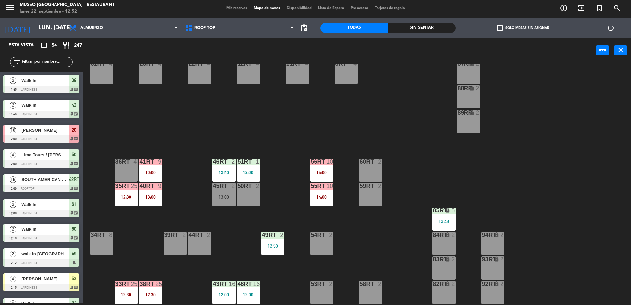
scroll to position [259, 0]
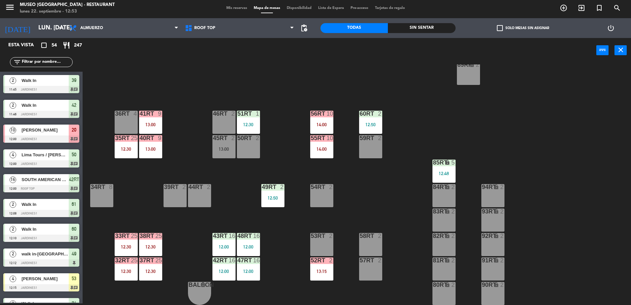
click at [153, 243] on div "38rt 25 12:30" at bounding box center [150, 244] width 23 height 23
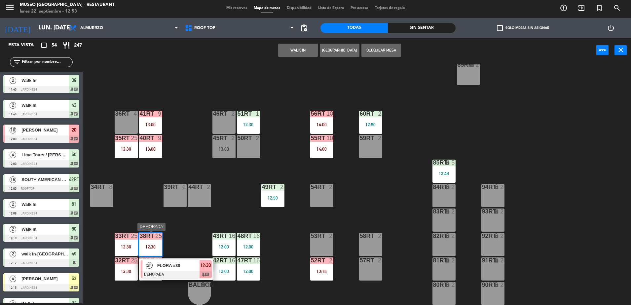
click at [181, 269] on div "FLORA #38" at bounding box center [178, 265] width 43 height 11
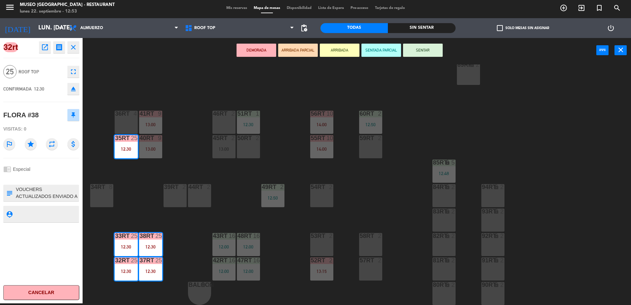
click at [44, 47] on icon "open_in_new" at bounding box center [45, 47] width 8 height 8
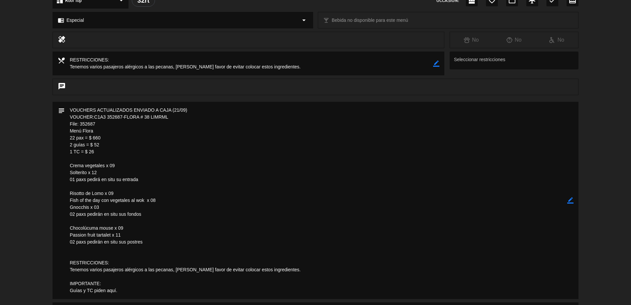
scroll to position [0, 0]
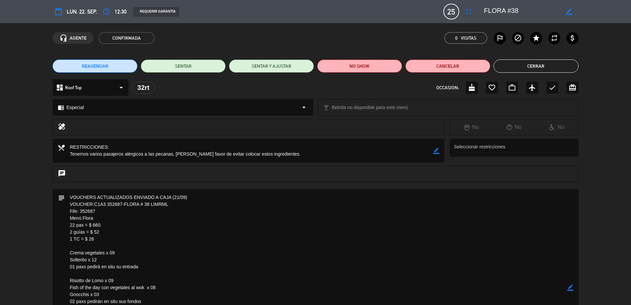
click at [529, 67] on button "Cerrar" at bounding box center [535, 65] width 85 height 13
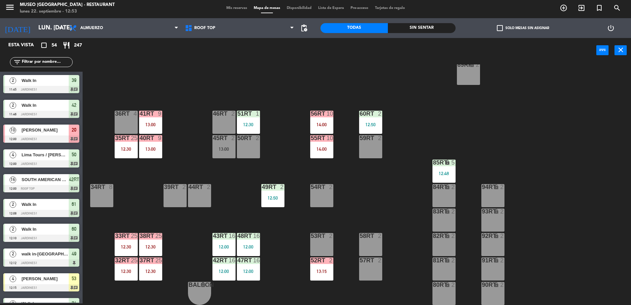
click at [137, 248] on div "12:30" at bounding box center [126, 246] width 23 height 5
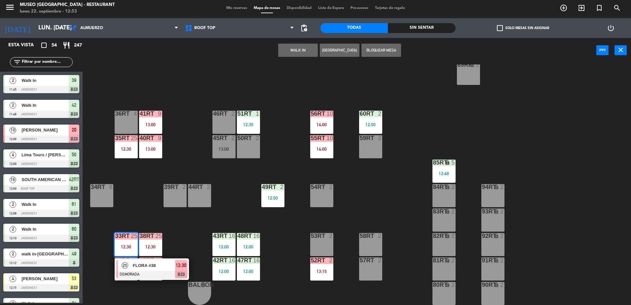
click at [163, 268] on span "FLORA #38" at bounding box center [154, 265] width 42 height 7
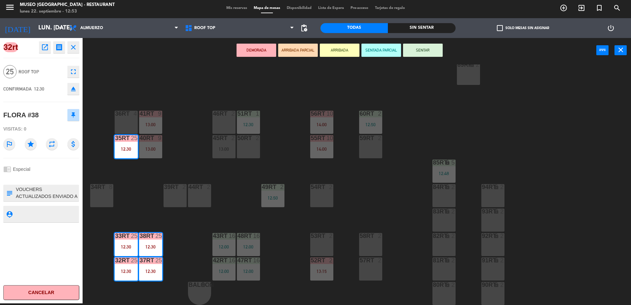
click at [298, 47] on button "ARRIBADA PARCIAL" at bounding box center [298, 50] width 40 height 13
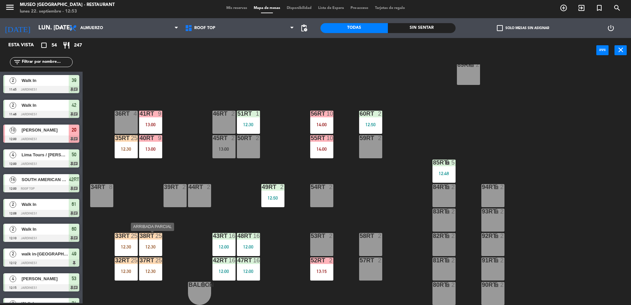
click at [157, 243] on div "38rt 25 12:30" at bounding box center [150, 244] width 23 height 23
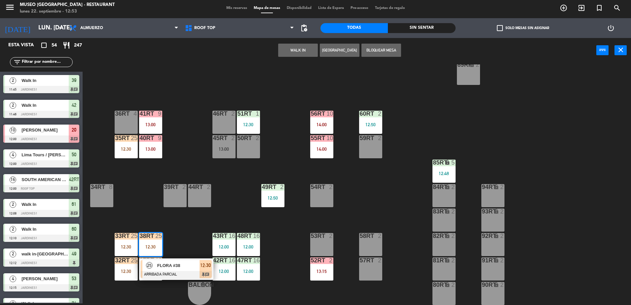
click at [174, 272] on div at bounding box center [176, 274] width 71 height 7
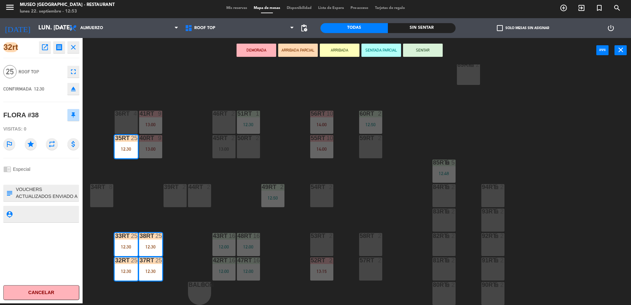
click at [16, 188] on textarea at bounding box center [46, 193] width 63 height 14
type textarea "VOUCHERS ACTUALIZADOS ENVIADO A CAJA (21/09) VOUCHER:C1A3 352687-FLORA # 38 LIM…"
click at [60, 115] on div "FLORA #38" at bounding box center [41, 115] width 76 height 17
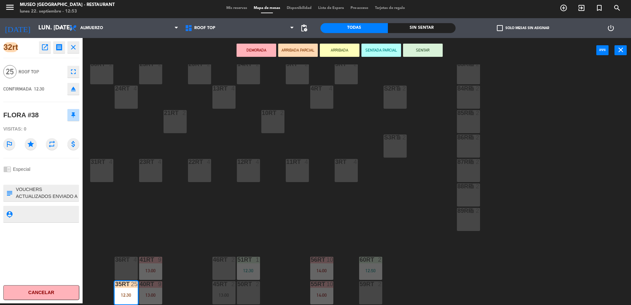
scroll to position [110, 0]
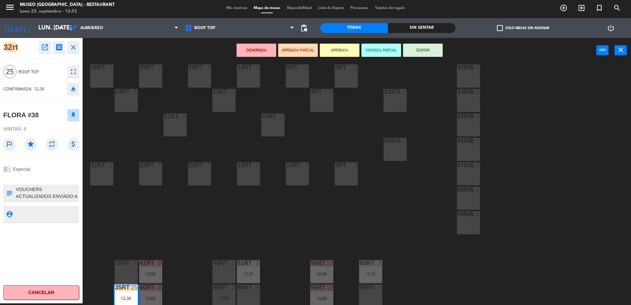
click at [296, 220] on div "18RT 6 14:00 16RT 6 13:00 28RT 2 80RR lock 2 27RT 5 7RT 5 S1RT lock 2 17RT 6 14…" at bounding box center [360, 184] width 542 height 240
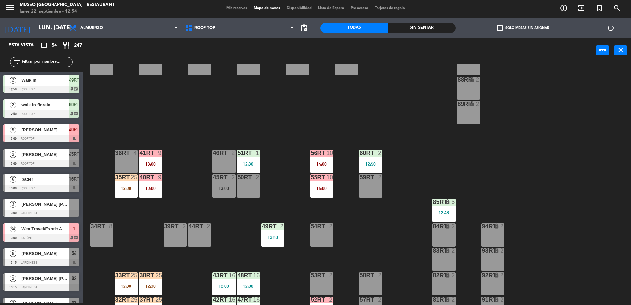
scroll to position [220, 0]
click at [63, 62] on input "text" at bounding box center [46, 61] width 51 height 7
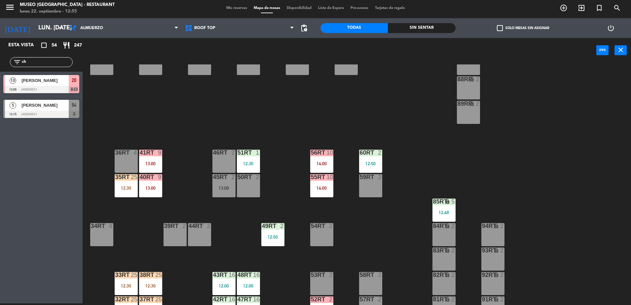
scroll to position [0, 0]
type input "c"
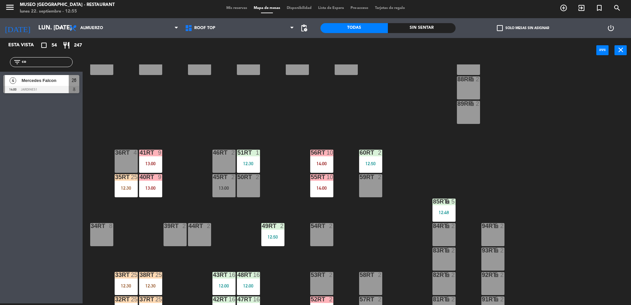
type input "c"
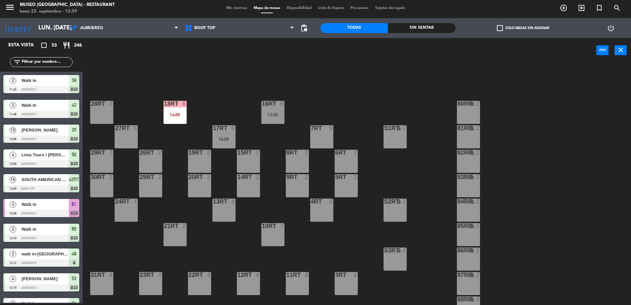
click at [29, 58] on input "text" at bounding box center [46, 61] width 51 height 7
click at [320, 196] on div "18RT 6 14:00 16RT 6 13:00 28RT 2 80RR lock 2 27RT 5 7RT 5 S1RT lock 2 17RT 6 14…" at bounding box center [360, 184] width 542 height 240
click at [322, 219] on div "4RT 4" at bounding box center [321, 209] width 23 height 23
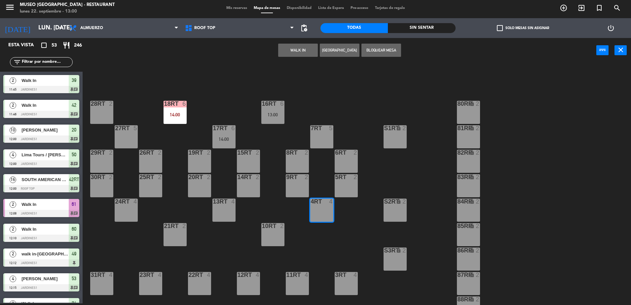
click at [295, 52] on button "WALK IN" at bounding box center [298, 50] width 40 height 13
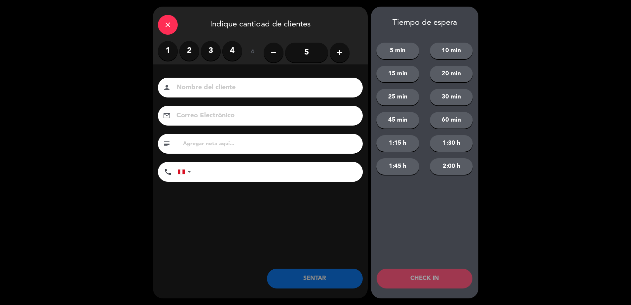
click at [230, 49] on label "4" at bounding box center [232, 51] width 20 height 20
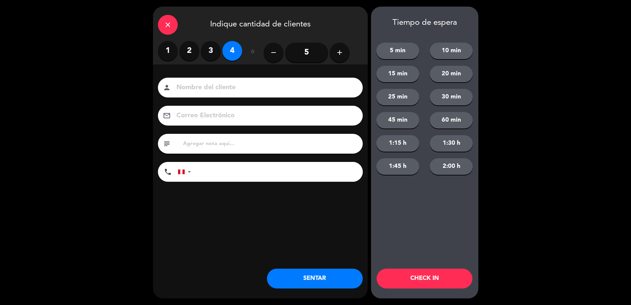
click at [218, 79] on div "person" at bounding box center [260, 88] width 205 height 20
click at [220, 84] on input at bounding box center [265, 88] width 178 height 12
type input "walk in-simone"
click at [303, 278] on button "SENTAR" at bounding box center [315, 278] width 96 height 20
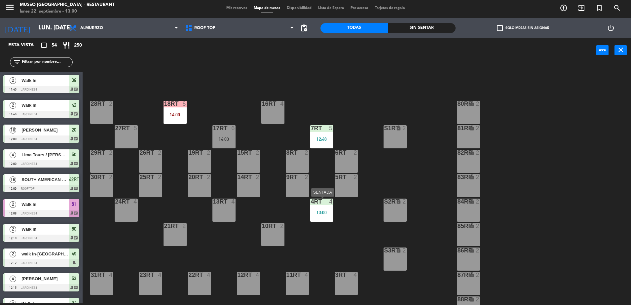
click at [327, 215] on div "4RT 4 13:00" at bounding box center [321, 209] width 23 height 23
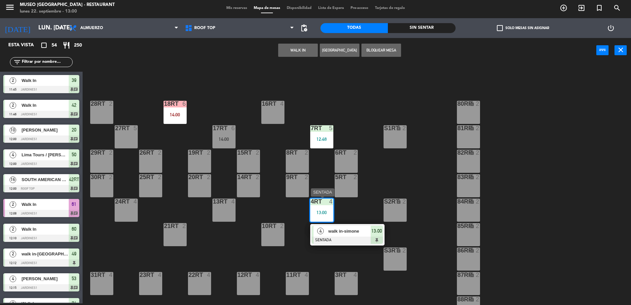
click at [353, 236] on div "walk in-simone" at bounding box center [349, 231] width 43 height 11
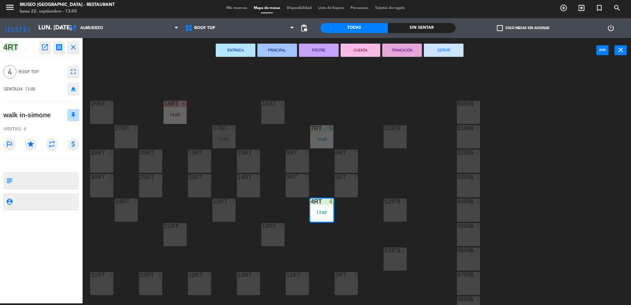
click at [370, 241] on div "18RT 6 14:00 16RT 4 28RT 2 80RR lock 2 27RT 5 7RT 5 12:48 S1RT lock 2 17RT 6 14…" at bounding box center [360, 184] width 542 height 240
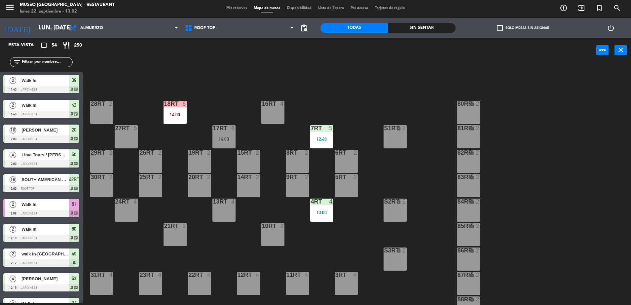
click at [50, 62] on input "text" at bounding box center [46, 61] width 51 height 7
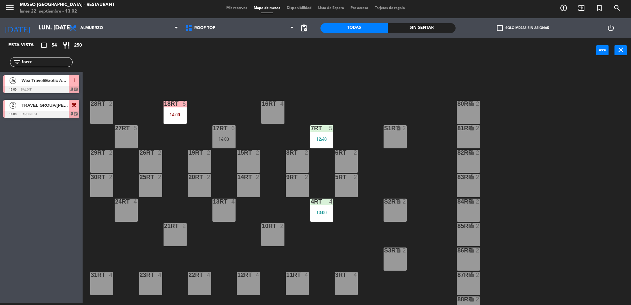
type input "trave"
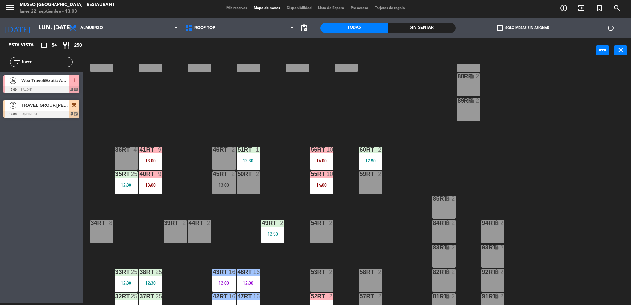
scroll to position [259, 0]
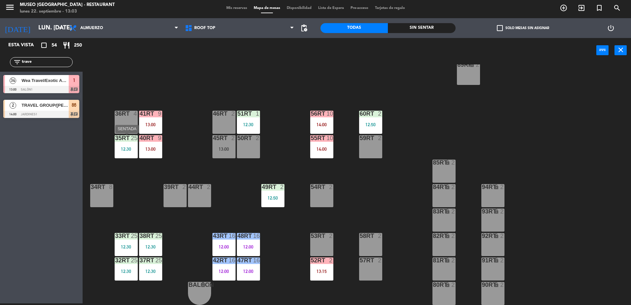
click at [147, 151] on div "13:00" at bounding box center [150, 149] width 23 height 5
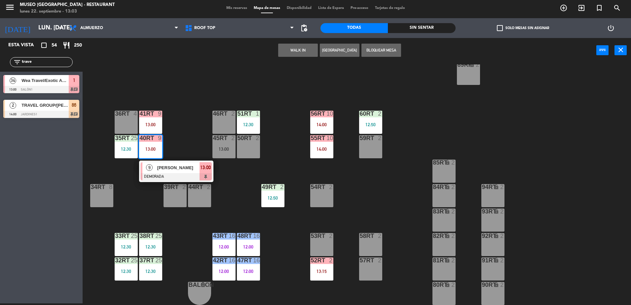
click at [183, 175] on div at bounding box center [176, 176] width 71 height 7
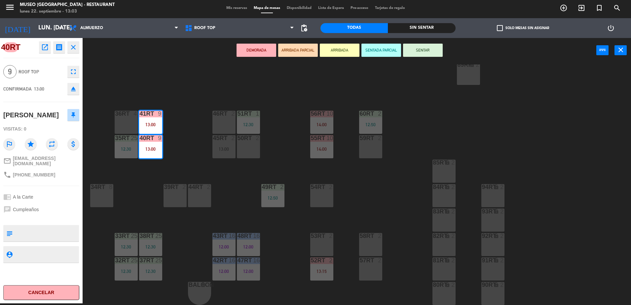
click at [305, 51] on button "ARRIBADA PARCIAL" at bounding box center [298, 50] width 40 height 13
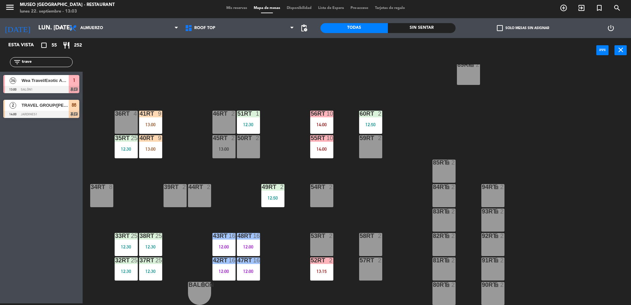
click at [150, 109] on div "18RT 6 14:00 16RT 4 28RT 2 80RR lock 2 27RT 5 7RT 5 12:48 S1RT lock 2 17RT 6 14…" at bounding box center [360, 184] width 542 height 240
click at [155, 124] on div "13:00" at bounding box center [150, 124] width 23 height 5
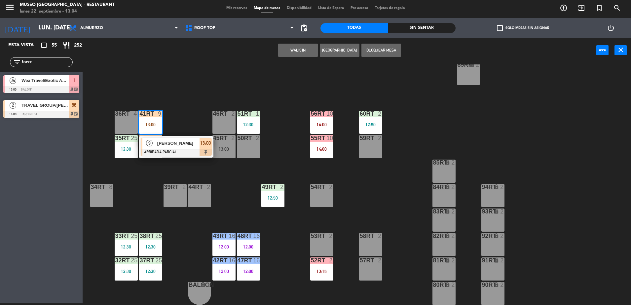
click at [180, 149] on div at bounding box center [176, 152] width 71 height 7
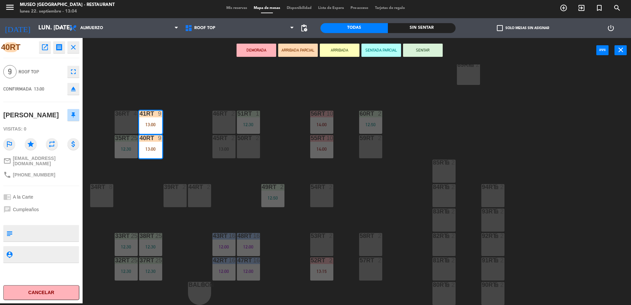
click at [42, 240] on textarea at bounding box center [46, 233] width 63 height 14
type textarea "5 de 9px llegó 13:04"
click at [50, 119] on div "[PERSON_NAME]" at bounding box center [30, 115] width 55 height 11
click at [288, 146] on div "18RT 6 14:00 16RT 4 28RT 2 80RR lock 2 27RT 5 7RT 5 12:48 S1RT lock 2 17RT 6 14…" at bounding box center [360, 184] width 542 height 240
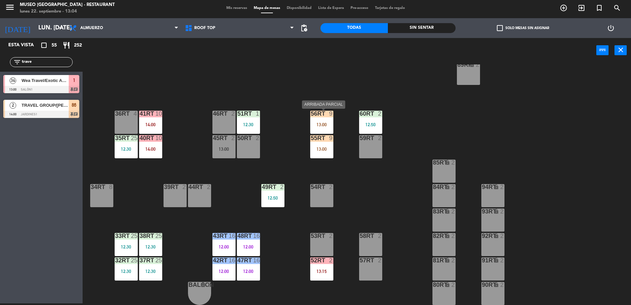
click at [320, 120] on div "56RT 9 13:00" at bounding box center [321, 122] width 23 height 23
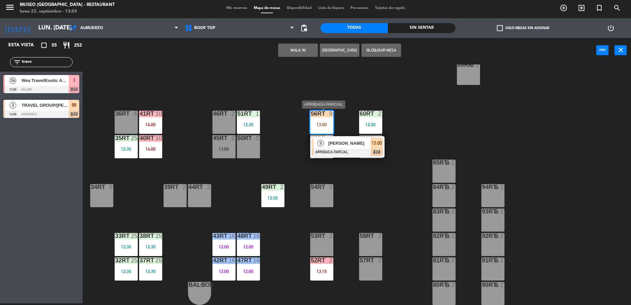
click at [340, 138] on div "[PERSON_NAME]" at bounding box center [349, 143] width 43 height 11
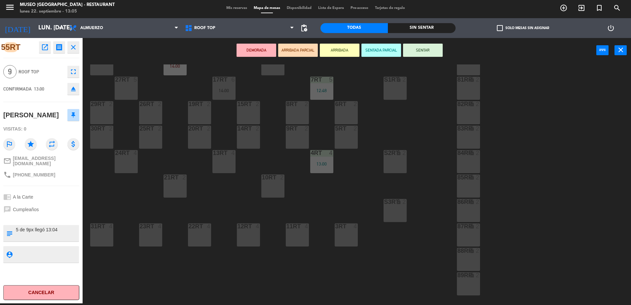
scroll to position [48, 0]
click at [368, 113] on div "18RT 6 14:00 16RT 4 28RT 2 80RR lock 2 27RT 5 7RT 5 12:48 S1RT lock 2 17RT 6 14…" at bounding box center [360, 184] width 542 height 240
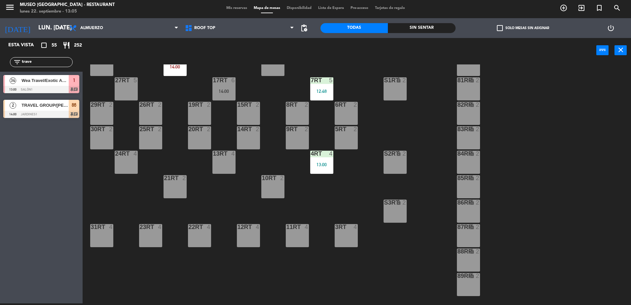
click at [316, 87] on div "7RT 5 12:48" at bounding box center [321, 88] width 23 height 23
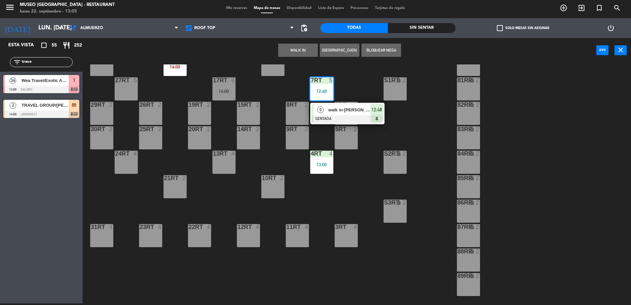
click at [336, 109] on span "walk in-[PERSON_NAME]" at bounding box center [349, 109] width 42 height 7
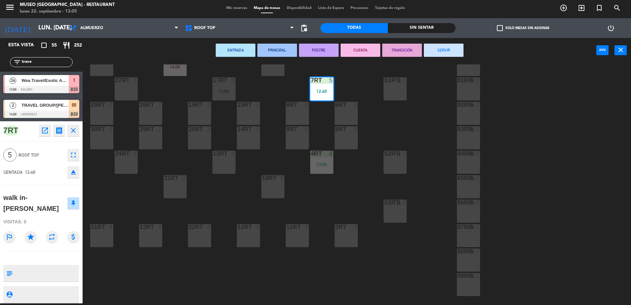
scroll to position [0, 0]
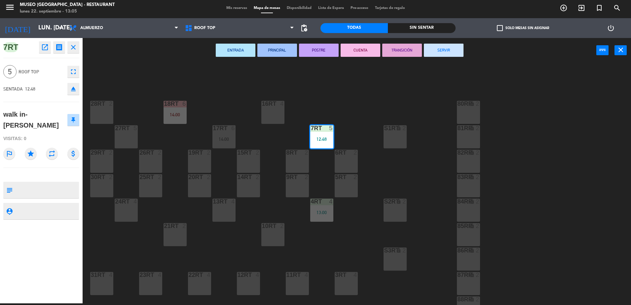
click at [48, 183] on textarea at bounding box center [46, 190] width 63 height 14
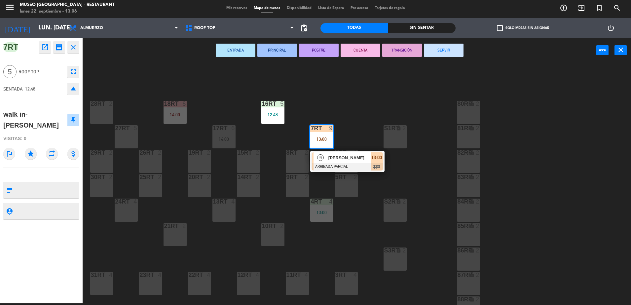
click at [226, 113] on div "18RT 6 14:00 16RT 5 12:48 28RT 2 80RR lock 2 27RT 5 7RT 9 13:00 9 [PERSON_NAME]…" at bounding box center [360, 184] width 542 height 240
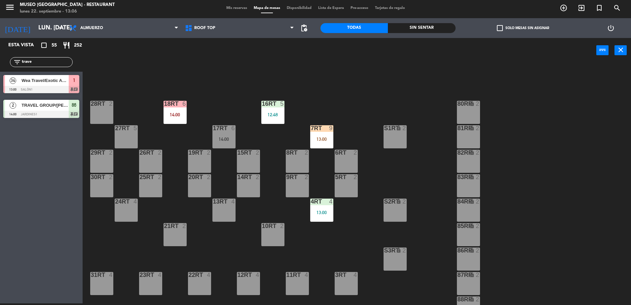
drag, startPoint x: 52, startPoint y: 62, endPoint x: 0, endPoint y: 64, distance: 51.5
click at [0, 64] on html "close × Museo Larco Café - Restaurant × chrome_reader_mode Listado de Reservas …" at bounding box center [315, 152] width 631 height 305
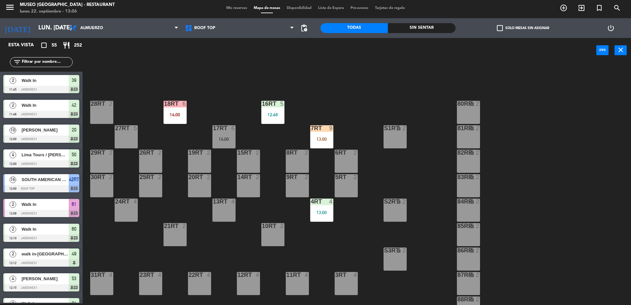
click at [318, 143] on div "7RT 9 13:00" at bounding box center [321, 136] width 23 height 23
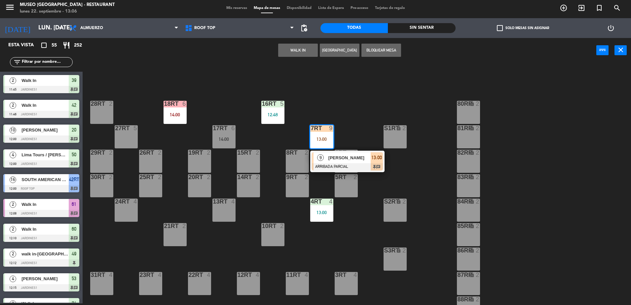
click at [360, 138] on div "18RT 6 14:00 16RT 5 12:48 28RT 2 80RR lock 2 27RT 5 7RT 9 13:00 9 [PERSON_NAME]…" at bounding box center [360, 184] width 542 height 240
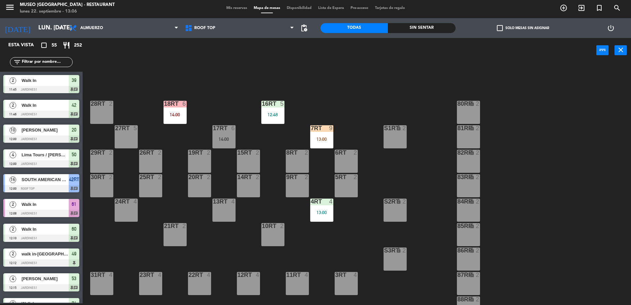
scroll to position [200, 0]
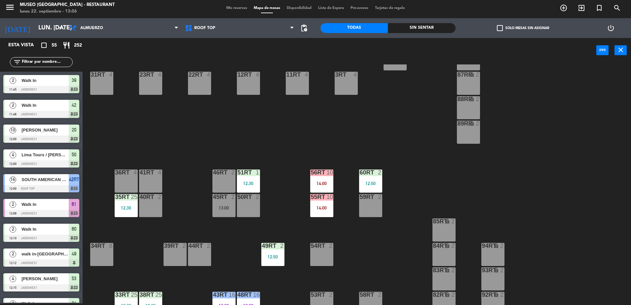
click at [34, 61] on input "text" at bounding box center [46, 61] width 51 height 7
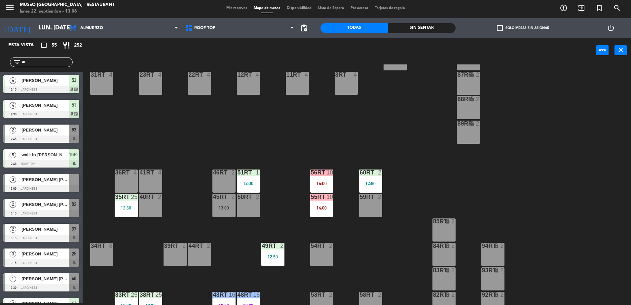
type input "a"
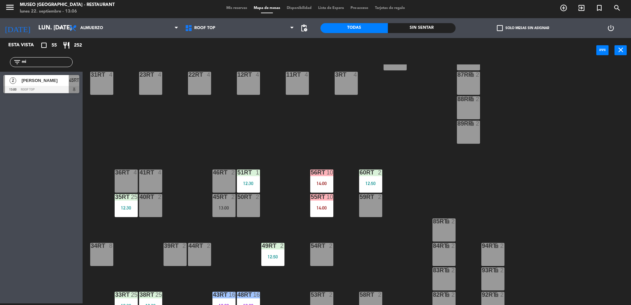
type input "m"
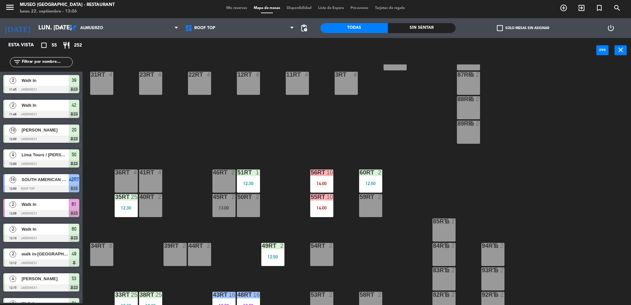
scroll to position [0, 0]
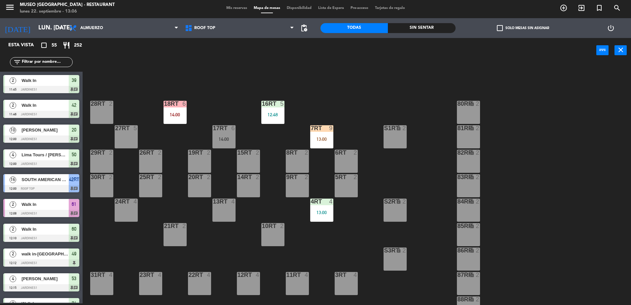
click at [317, 134] on div "7RT 9 13:00" at bounding box center [321, 136] width 23 height 23
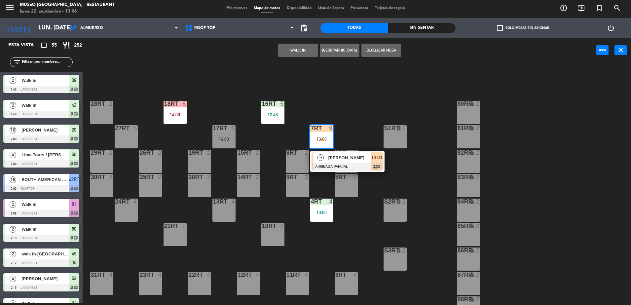
click at [332, 108] on div "18RT 6 14:00 16RT 5 12:48 28RT 2 80RR lock 2 27RT 5 7RT 9 13:00 9 [PERSON_NAME]…" at bounding box center [360, 184] width 542 height 240
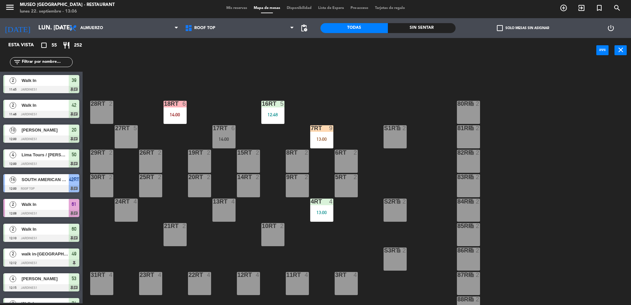
click at [271, 111] on div "16RT 5 12:48" at bounding box center [272, 112] width 23 height 23
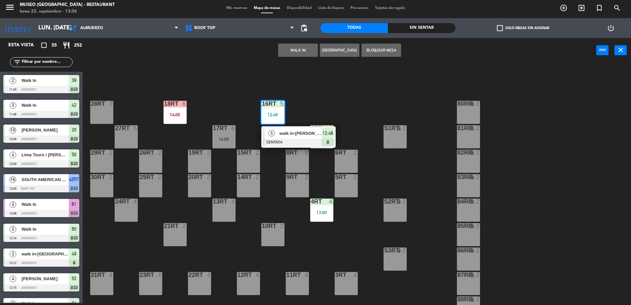
click at [289, 129] on div "walk in-[PERSON_NAME]" at bounding box center [300, 133] width 43 height 11
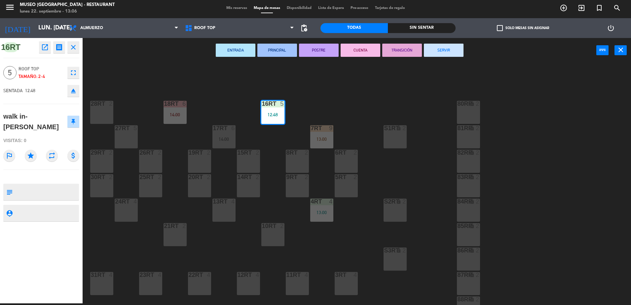
click at [245, 84] on div "18RT 6 14:00 16RT 5 12:48 28RT 2 80RR lock 2 27RT 5 7RT 9 13:00 S1RT lock 2 17R…" at bounding box center [360, 184] width 542 height 240
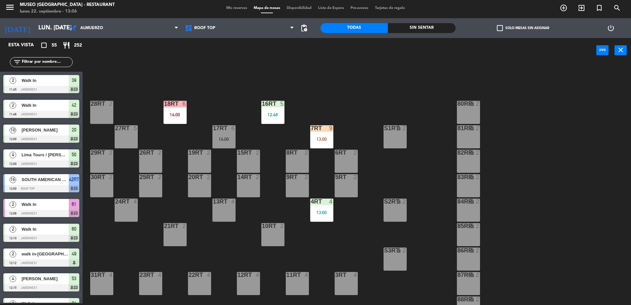
scroll to position [2, 0]
click at [311, 131] on div "7RT" at bounding box center [311, 128] width 0 height 6
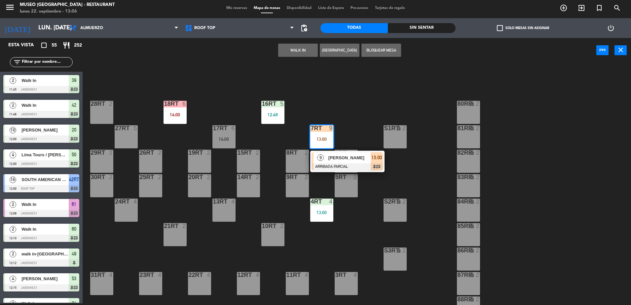
click at [353, 159] on span "[PERSON_NAME]" at bounding box center [349, 157] width 42 height 7
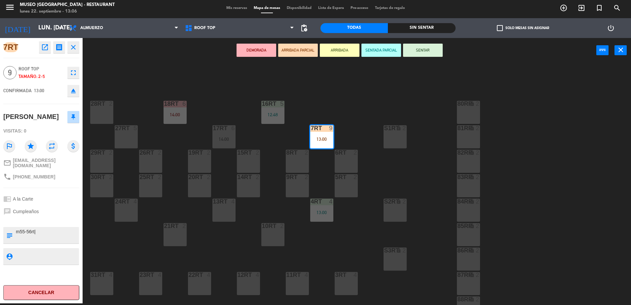
click at [347, 104] on div "18RT 6 14:00 16RT 5 12:48 28RT 2 80RR lock 2 27RT 5 7RT 9 13:00 S1RT lock 2 17R…" at bounding box center [360, 184] width 542 height 240
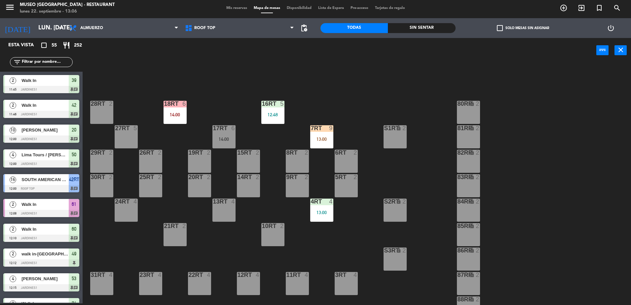
scroll to position [455, 0]
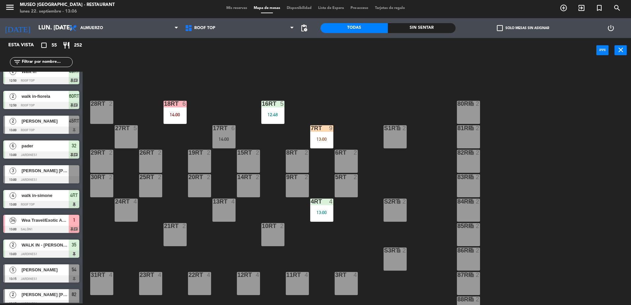
click at [268, 98] on div "18RT 6 14:00 16RT 5 12:48 28RT 2 80RR lock 2 27RT 5 7RT 9 13:00 S1RT lock 2 17R…" at bounding box center [360, 184] width 542 height 240
click at [278, 125] on div "18RT 6 14:00 16RT 5 12:48 28RT 2 80RR lock 2 27RT 5 7RT 9 13:00 S1RT lock 2 17R…" at bounding box center [360, 184] width 542 height 240
click at [274, 112] on div "12:48" at bounding box center [272, 114] width 23 height 5
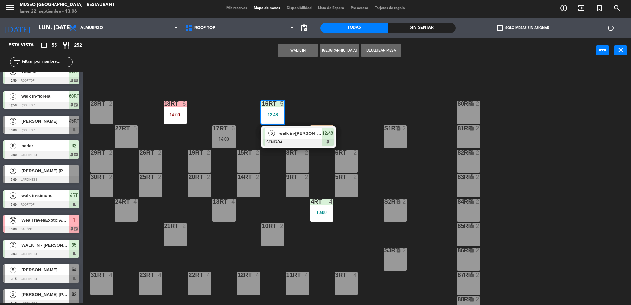
click at [327, 87] on div "18RT 6 14:00 16RT 5 12:48 5 walk in-[PERSON_NAME] SENTADA 12:48 28RT 2 80RR loc…" at bounding box center [360, 184] width 542 height 240
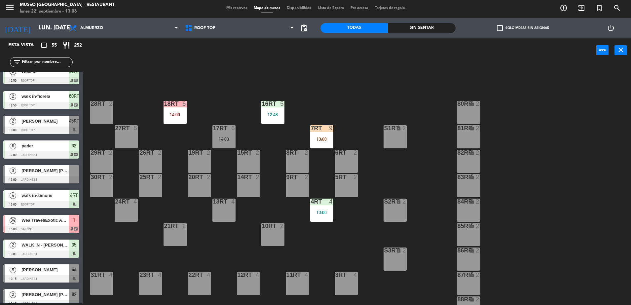
click at [425, 199] on div "18RT 6 14:00 16RT 5 12:48 28RT 2 80RR lock 2 27RT 5 7RT 9 13:00 S1RT lock 2 17R…" at bounding box center [360, 184] width 542 height 240
click at [335, 74] on div "18RT 6 14:00 16RT 5 12:48 28RT 2 80RR lock 2 27RT 5 7RT 9 13:00 S1RT lock 2 17R…" at bounding box center [360, 184] width 542 height 240
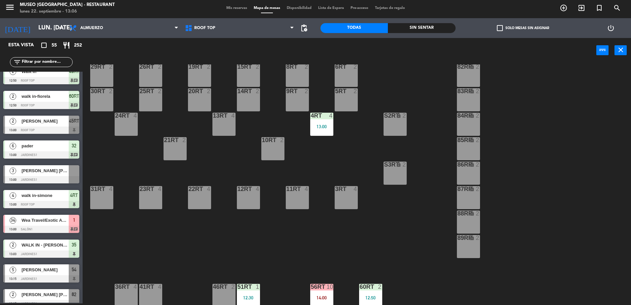
scroll to position [0, 0]
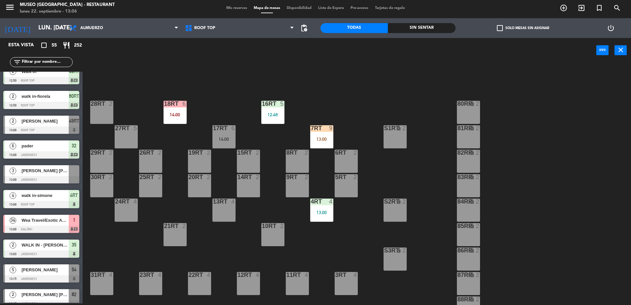
click at [327, 142] on div "7RT 9 13:00" at bounding box center [321, 136] width 23 height 23
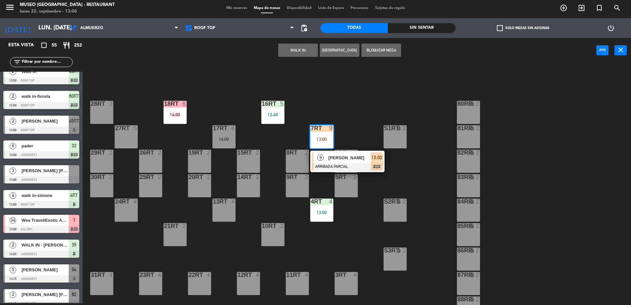
click at [357, 137] on div "18RT 6 14:00 16RT 5 12:48 28RT 2 80RR lock 2 27RT 5 7RT 9 13:00 9 [PERSON_NAME]…" at bounding box center [360, 184] width 542 height 240
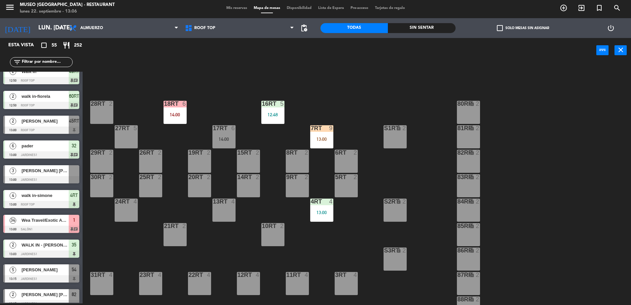
click at [314, 137] on div "13:00" at bounding box center [321, 139] width 23 height 5
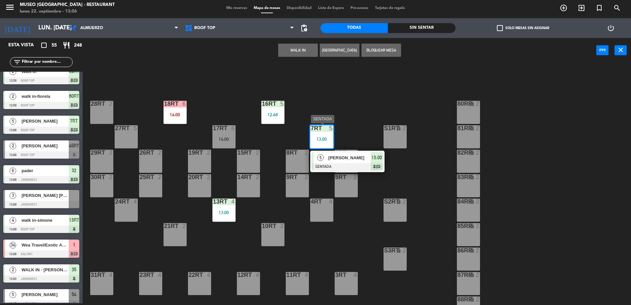
click at [336, 154] on div "[PERSON_NAME]" at bounding box center [349, 157] width 43 height 11
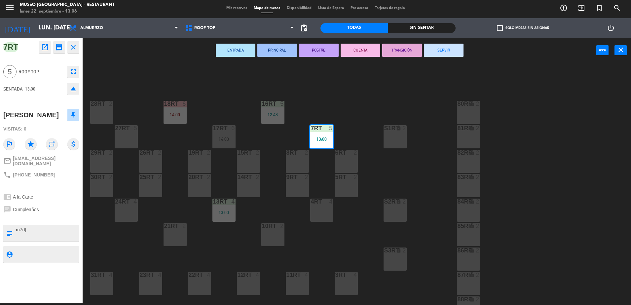
click at [348, 126] on div "18RT 6 14:00 16RT 5 12:48 28RT 2 80RR lock 2 27RT 5 7RT 5 13:00 S1RT lock 2 17R…" at bounding box center [360, 184] width 542 height 240
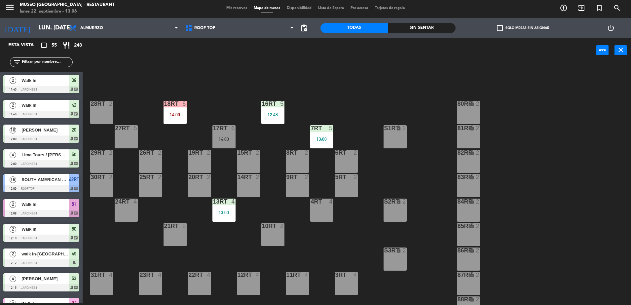
click at [223, 210] on div "13:00" at bounding box center [223, 212] width 23 height 5
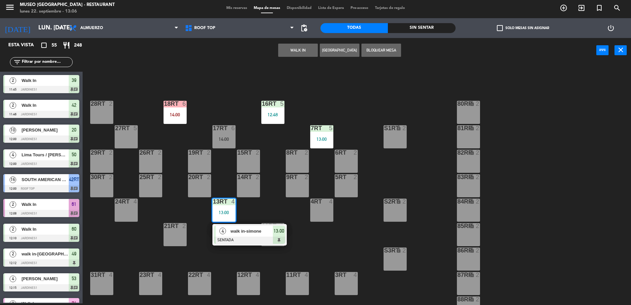
click at [264, 206] on div "18RT 6 14:00 16RT 5 12:48 28RT 2 80RR lock 2 27RT 5 7RT 5 13:00 S1RT lock 2 17R…" at bounding box center [360, 184] width 542 height 240
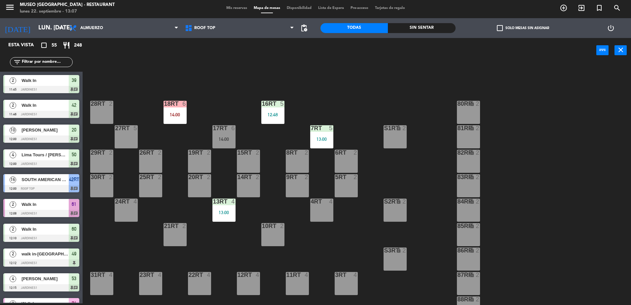
click at [271, 95] on div "18RT 6 14:00 16RT 5 12:48 28RT 2 80RR lock 2 27RT 5 7RT 5 13:00 S1RT lock 2 17R…" at bounding box center [360, 184] width 542 height 240
click at [274, 116] on div "12:48" at bounding box center [272, 114] width 23 height 5
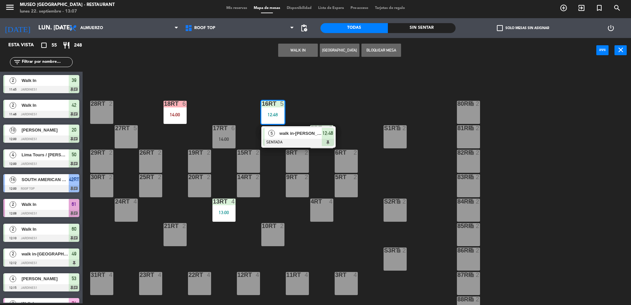
click at [325, 102] on div "18RT 6 14:00 16RT 5 12:48 5 walk in-[PERSON_NAME] SENTADA 12:48 28RT 2 80RR loc…" at bounding box center [360, 184] width 542 height 240
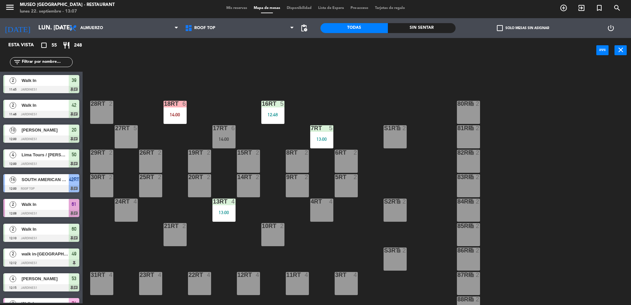
click at [316, 145] on div "7RT 5 13:00" at bounding box center [321, 136] width 23 height 23
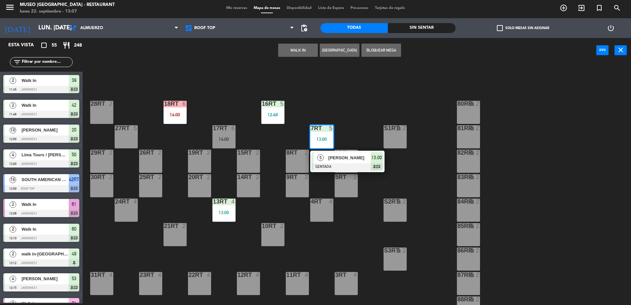
click at [352, 117] on div "18RT 6 14:00 16RT 5 12:48 28RT 2 80RR lock 2 27RT 5 7RT 5 13:00 5 [PERSON_NAME]…" at bounding box center [360, 184] width 542 height 240
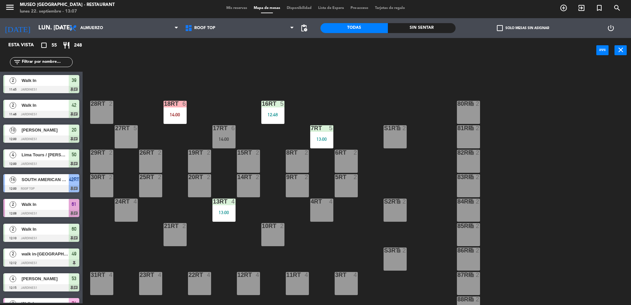
click at [317, 104] on div "18RT 6 14:00 16RT 5 12:48 28RT 2 80RR lock 2 27RT 5 7RT 5 13:00 S1RT lock 2 17R…" at bounding box center [360, 184] width 542 height 240
click at [38, 62] on input "text" at bounding box center [46, 61] width 51 height 7
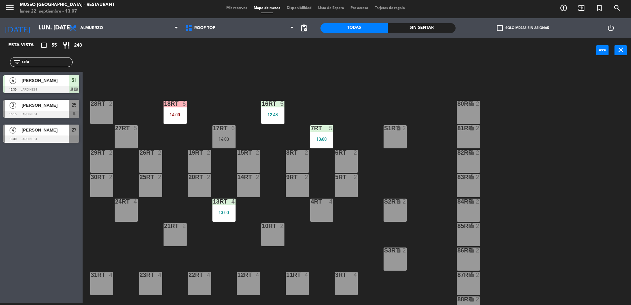
type input "rafa"
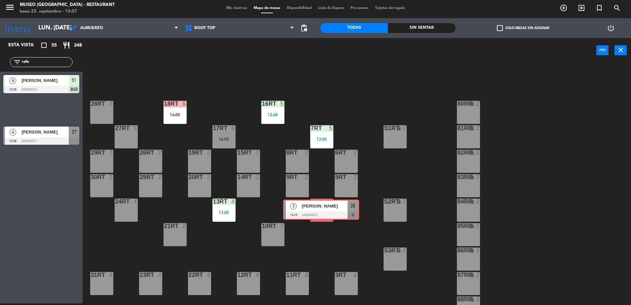
drag, startPoint x: 47, startPoint y: 108, endPoint x: 326, endPoint y: 207, distance: 295.9
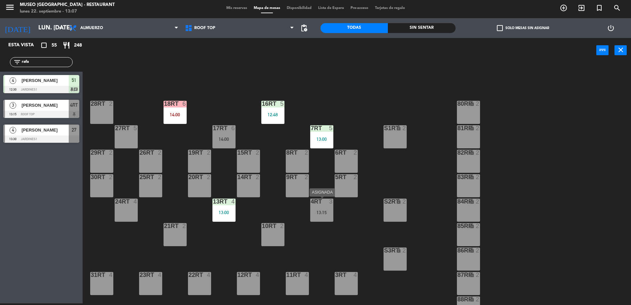
click at [317, 214] on div "13:15" at bounding box center [321, 212] width 23 height 5
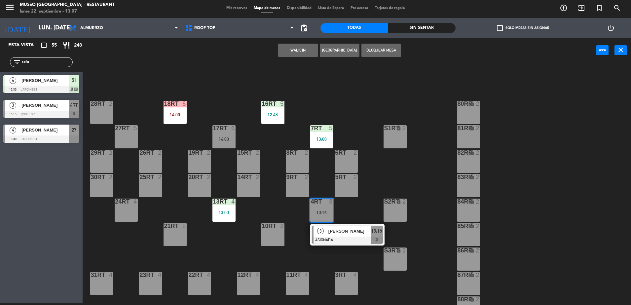
click at [342, 226] on div "[PERSON_NAME]" at bounding box center [349, 231] width 43 height 11
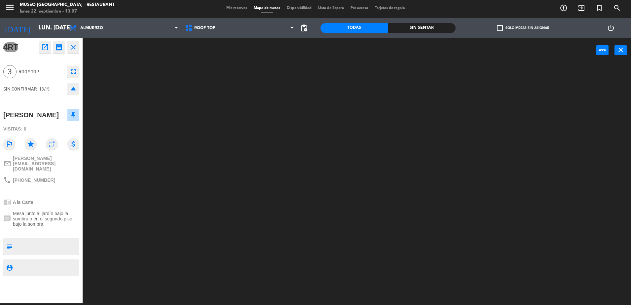
click at [342, 226] on div at bounding box center [360, 184] width 542 height 240
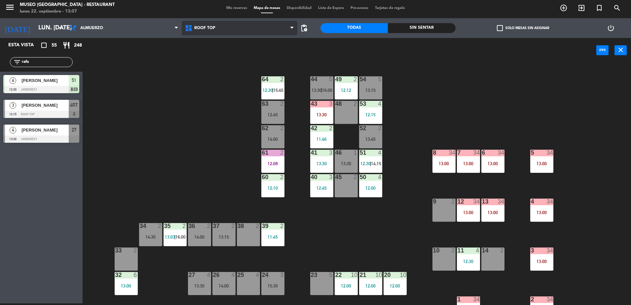
click at [233, 31] on span "Roof Top" at bounding box center [240, 28] width 116 height 15
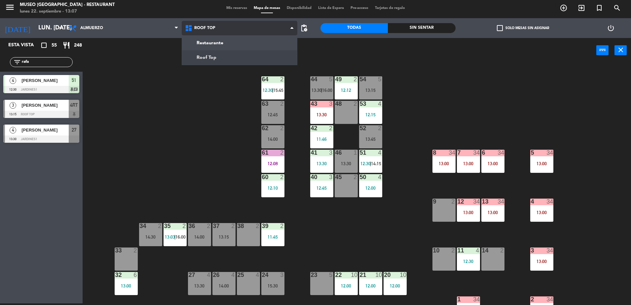
click at [245, 55] on ng-component "menu [GEOGRAPHIC_DATA] - Restaurant lunes 22. septiembre - 13:07 Mis reservas M…" at bounding box center [315, 151] width 631 height 306
